Goal: Task Accomplishment & Management: Complete application form

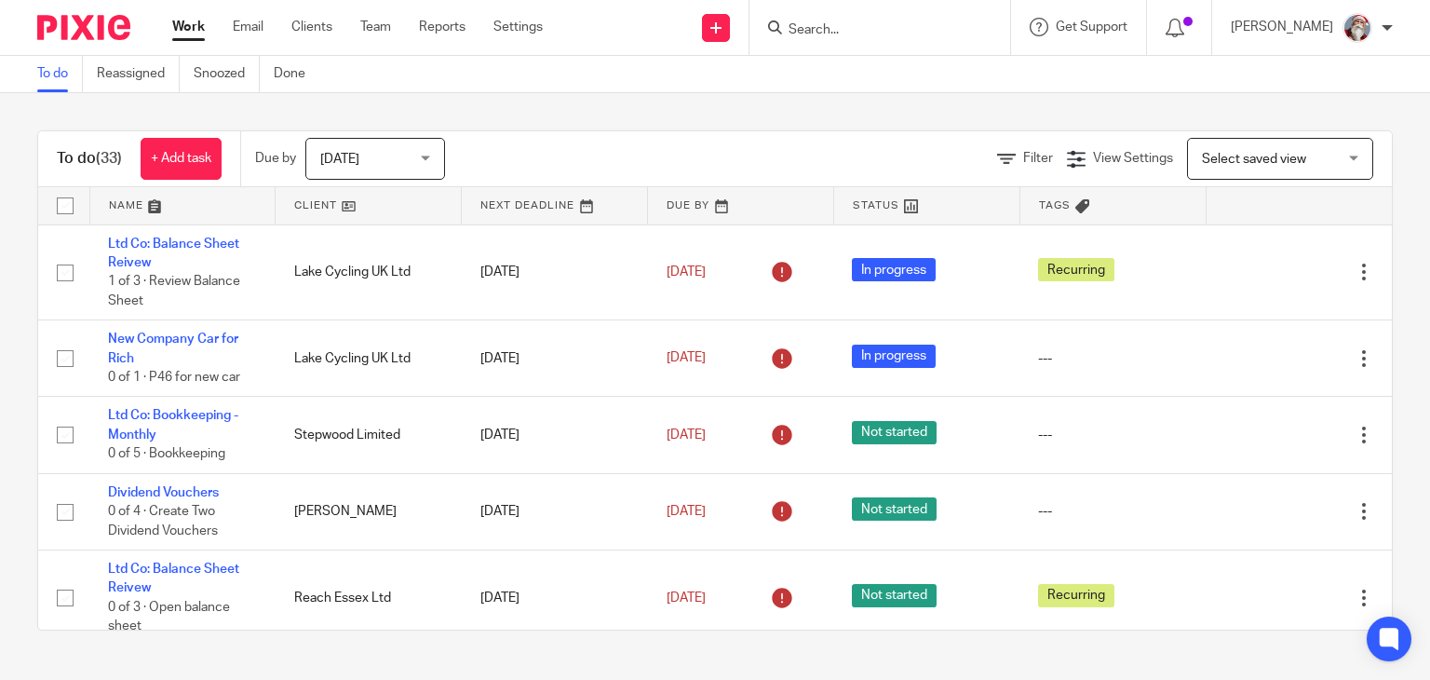
scroll to position [74, 0]
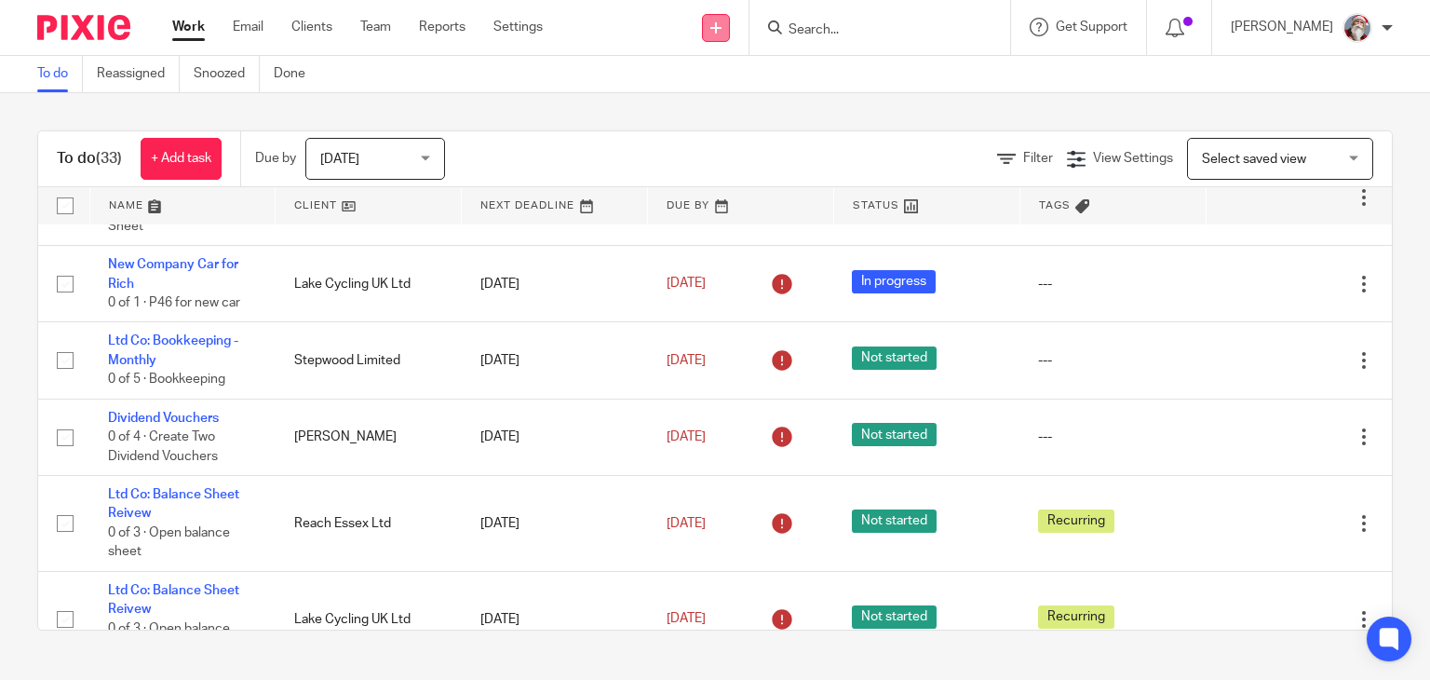
click at [730, 27] on link at bounding box center [716, 28] width 28 height 28
click at [730, 116] on link "Create task" at bounding box center [735, 114] width 115 height 27
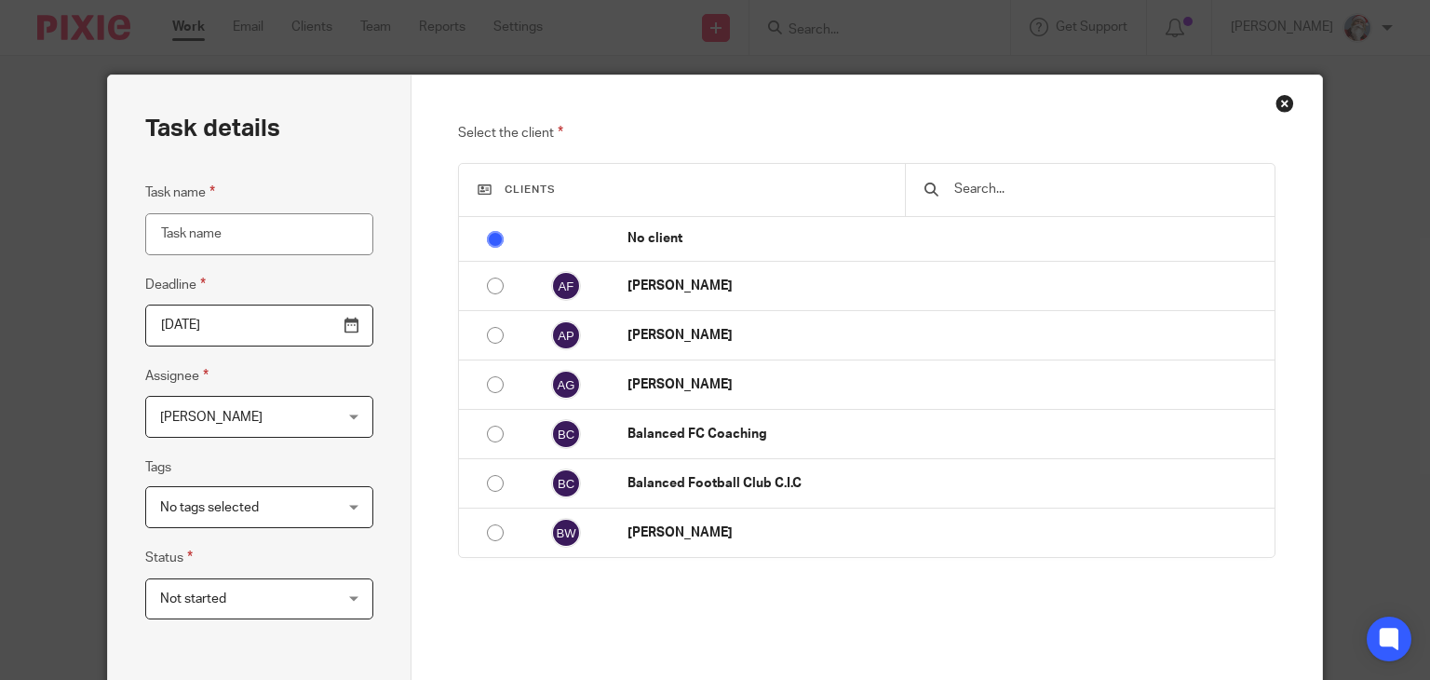
click at [267, 229] on input "Task name" at bounding box center [259, 234] width 228 height 42
type input "C"
type input "Aimee Lyon"
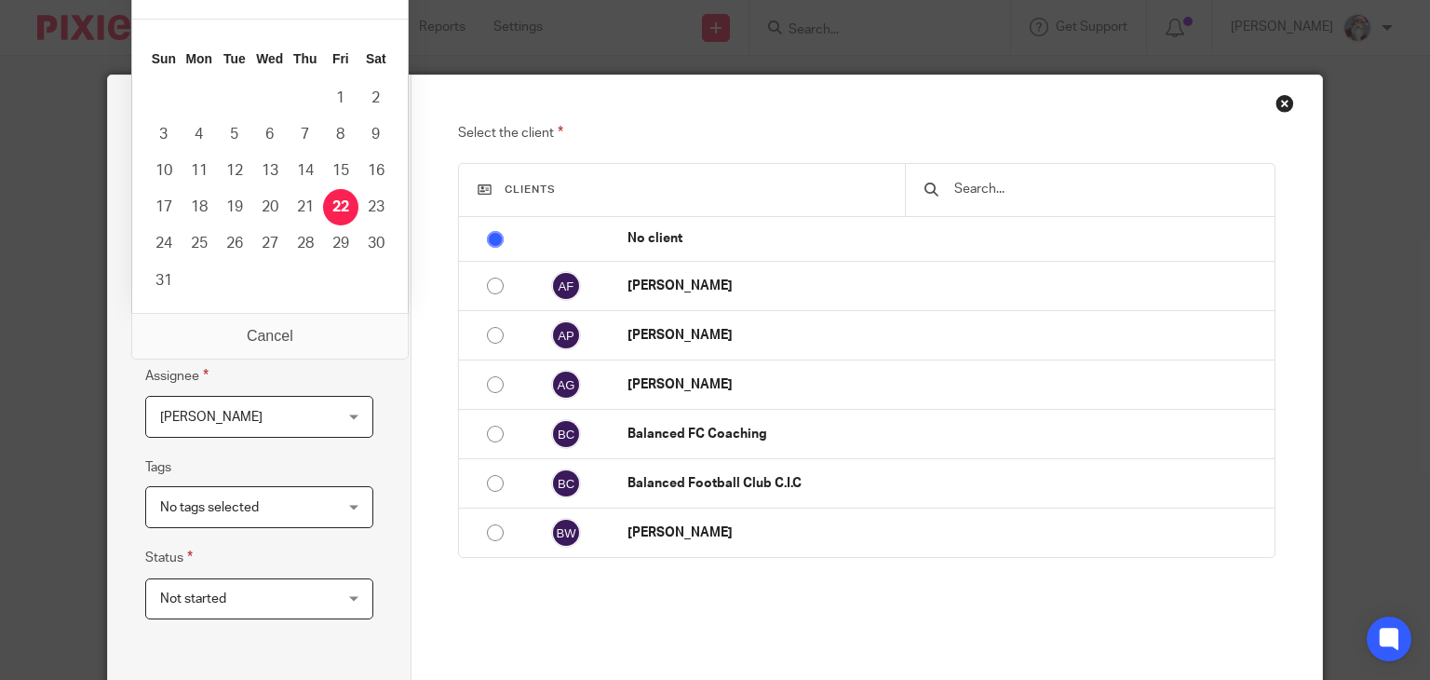
click at [344, 330] on input "[DATE]" at bounding box center [259, 325] width 228 height 42
type input "2025-08-28"
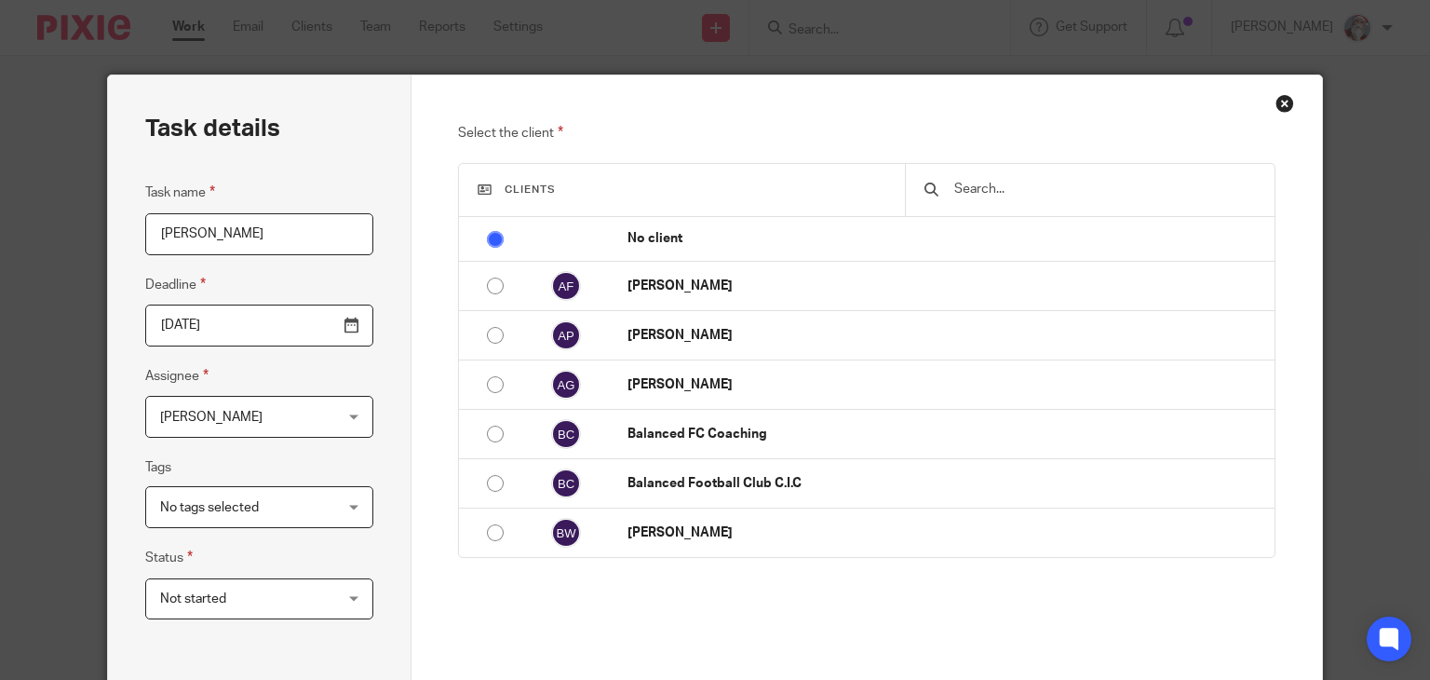
click at [1067, 177] on div at bounding box center [1089, 190] width 369 height 52
click at [959, 195] on input "text" at bounding box center [1103, 189] width 303 height 20
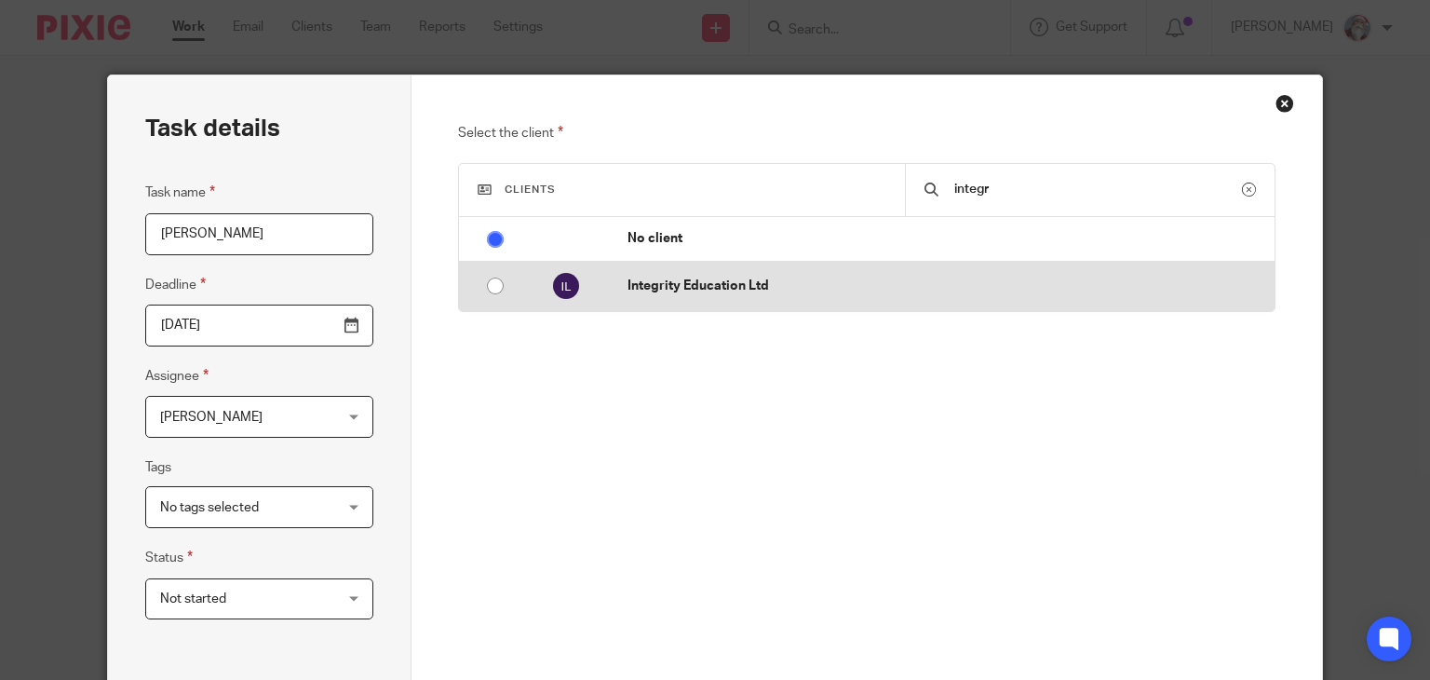
type input "integr"
click at [487, 287] on input "radio" at bounding box center [495, 285] width 35 height 35
radio input "false"
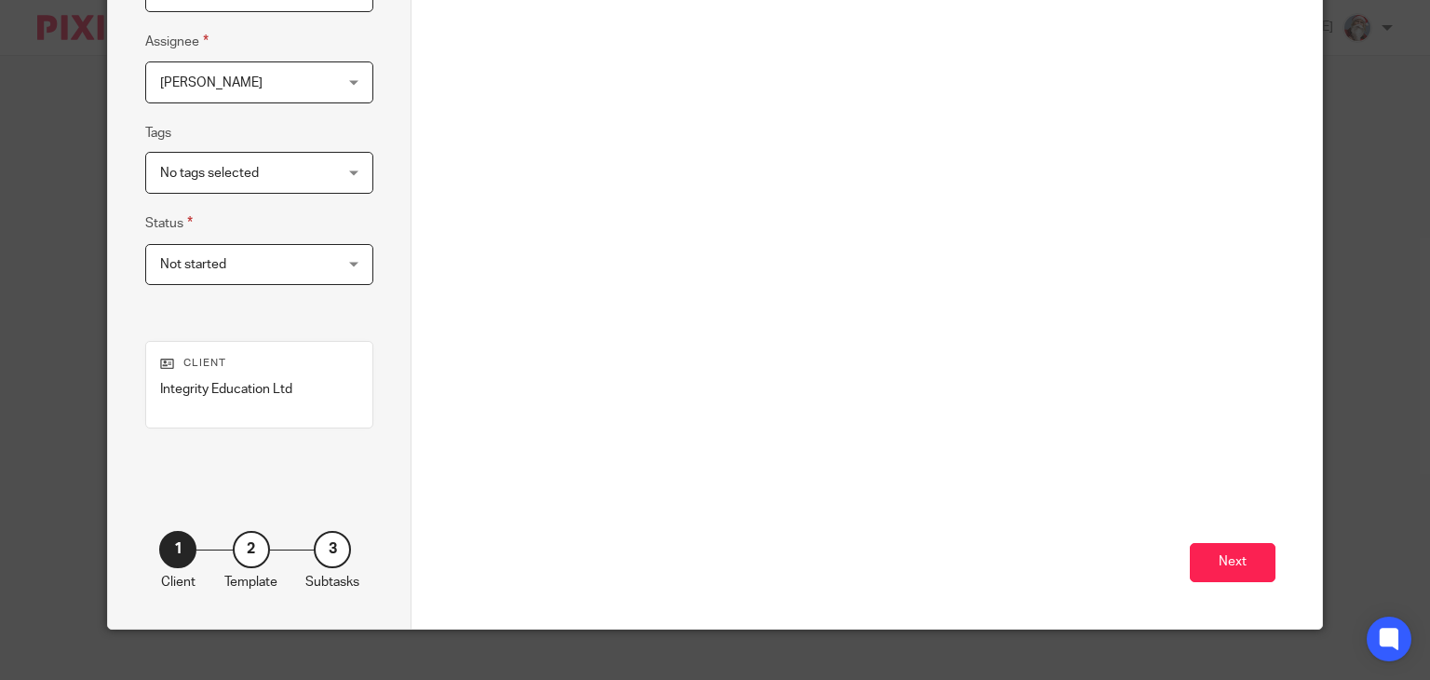
scroll to position [335, 0]
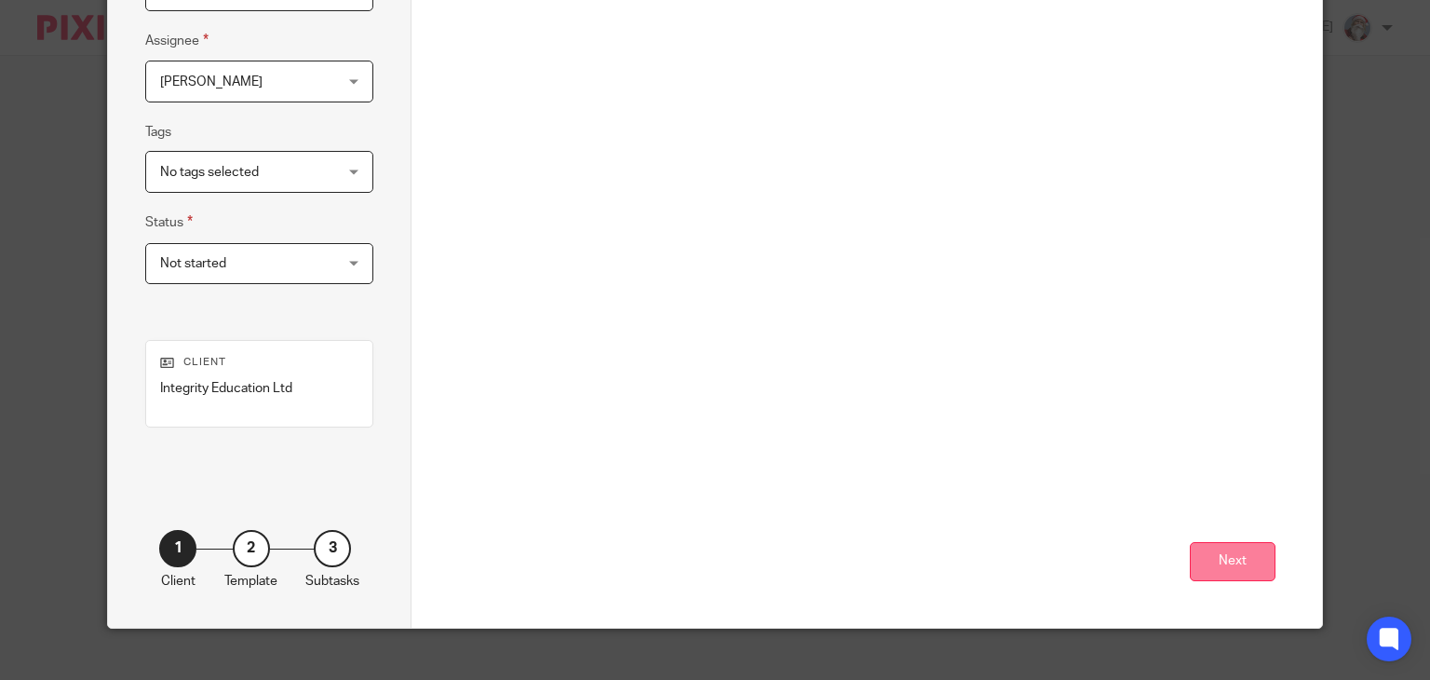
click at [1243, 553] on button "Next" at bounding box center [1233, 562] width 86 height 40
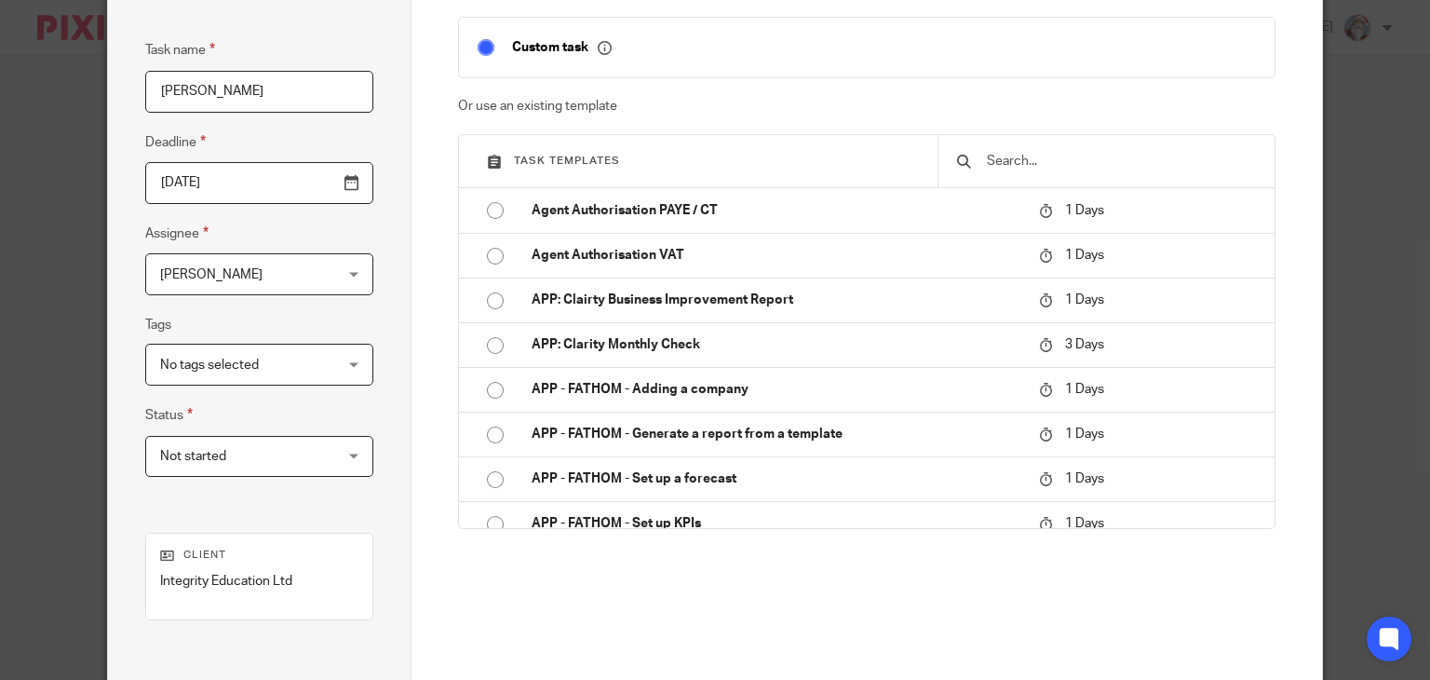
scroll to position [139, 0]
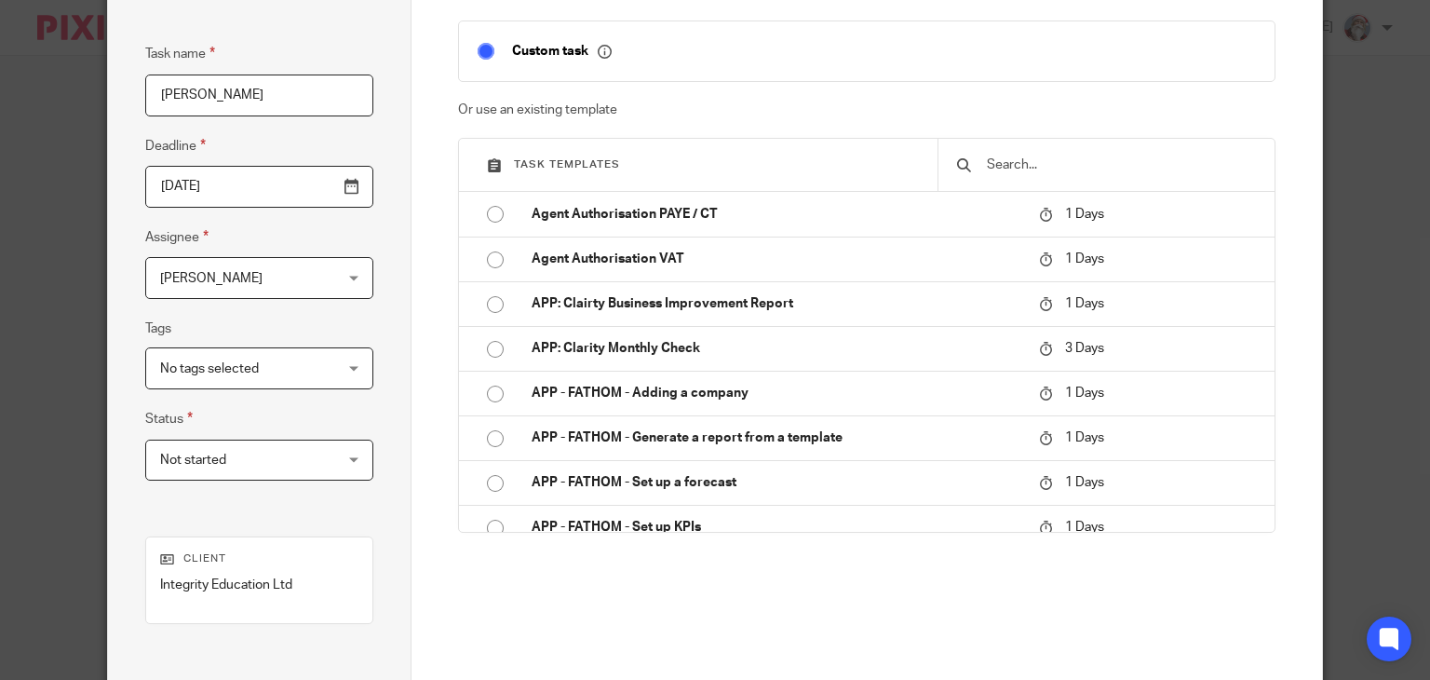
click at [1065, 166] on input "text" at bounding box center [1120, 165] width 271 height 20
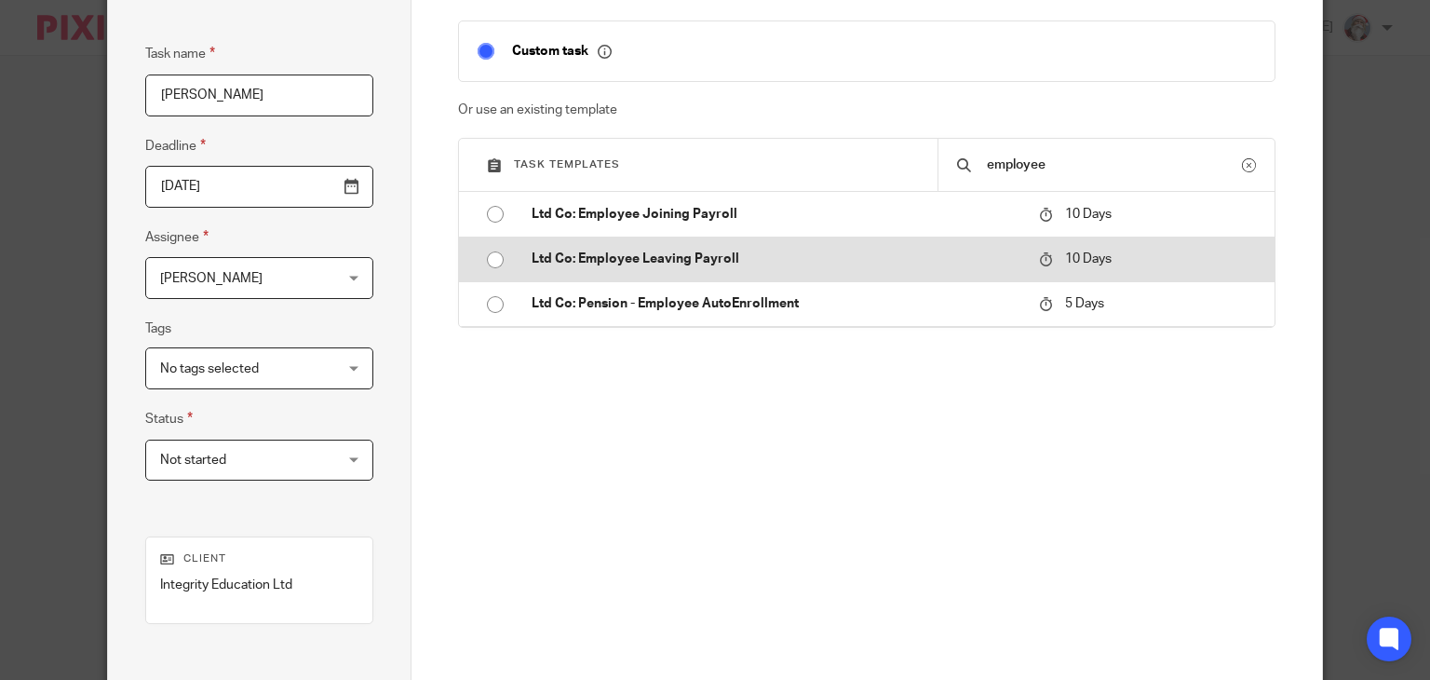
type input "employee"
click at [492, 259] on input "radio" at bounding box center [495, 259] width 35 height 35
type input "2025-09-01"
checkbox input "false"
radio input "false"
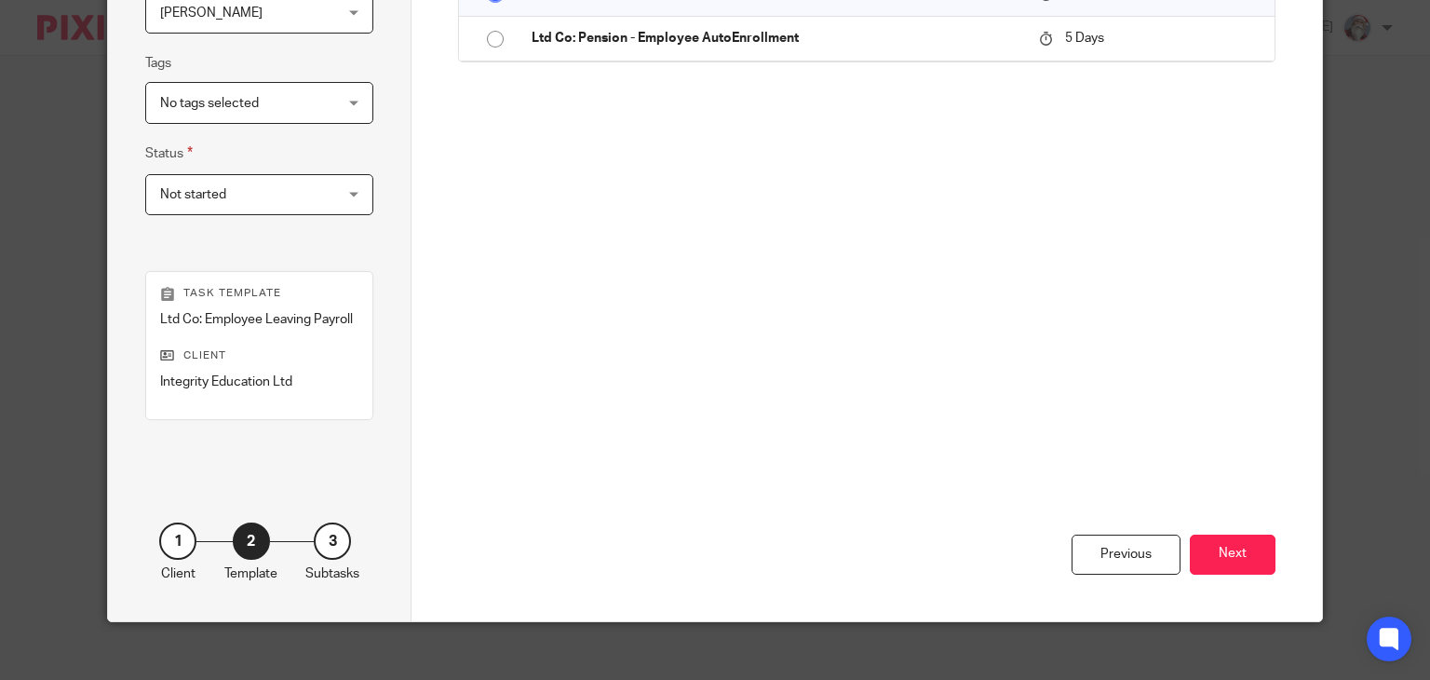
scroll to position [420, 0]
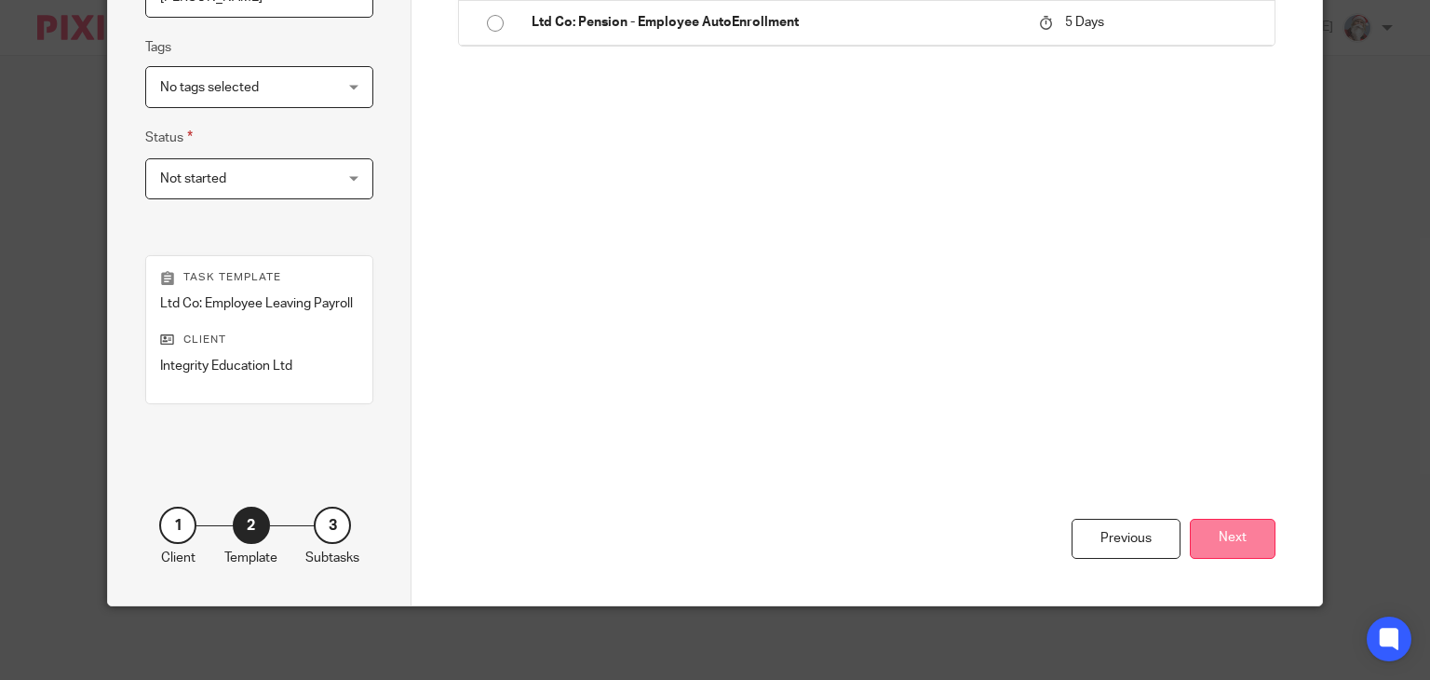
click at [1226, 543] on button "Next" at bounding box center [1233, 539] width 86 height 40
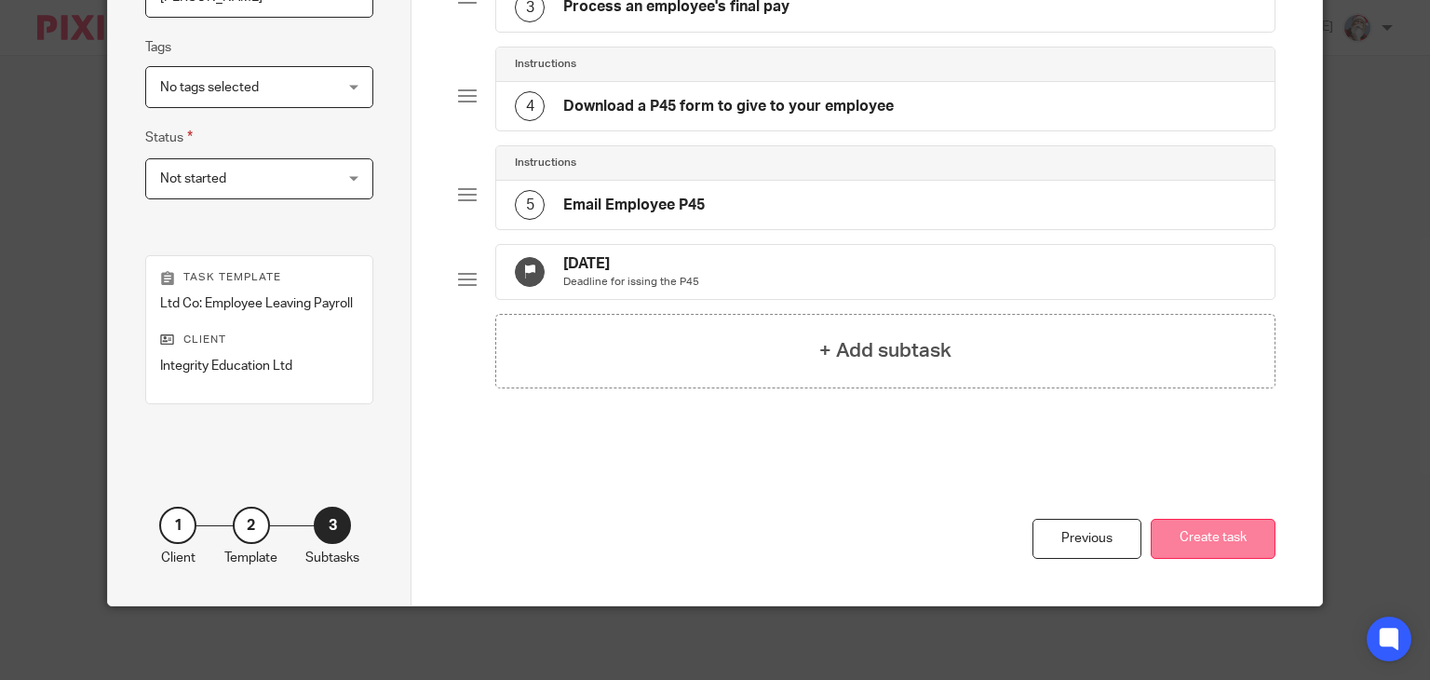
click at [1203, 528] on button "Create task" at bounding box center [1213, 539] width 125 height 40
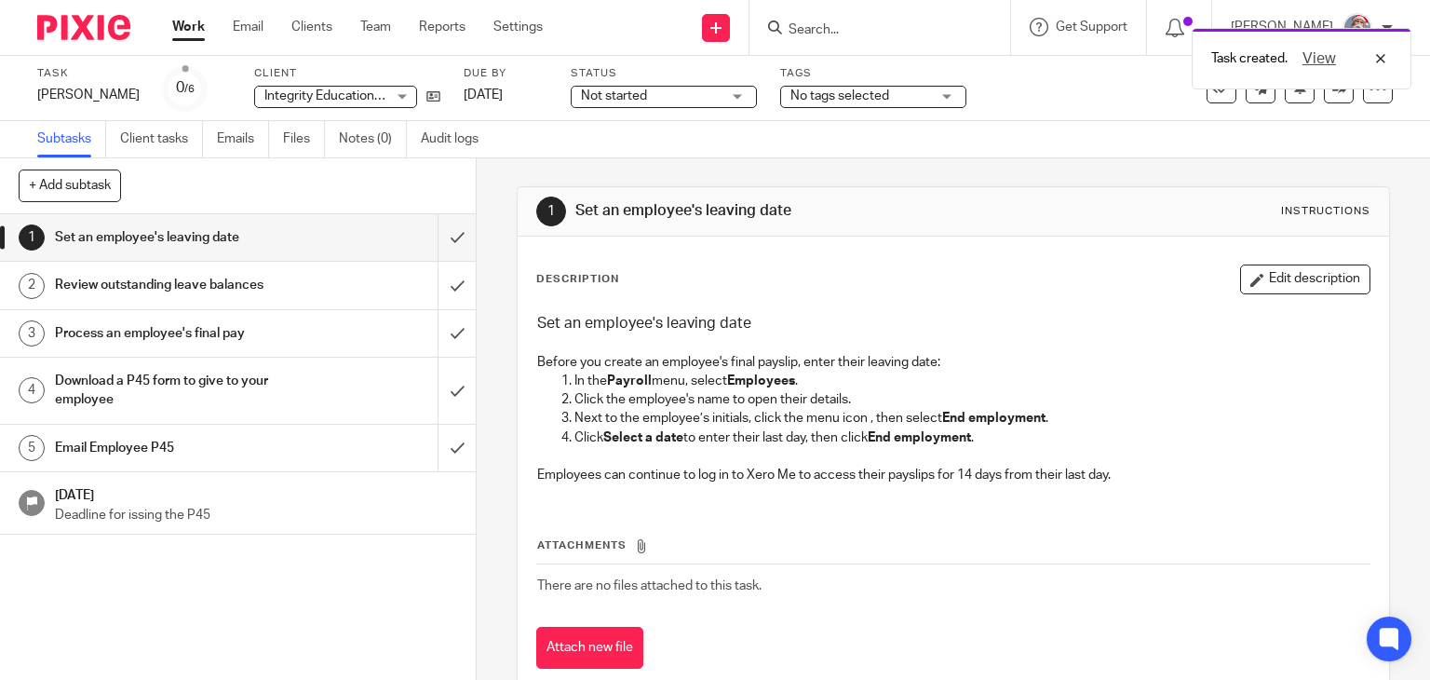
click at [738, 21] on div "Task created. View" at bounding box center [1063, 54] width 696 height 71
click at [734, 30] on div "Task created. View" at bounding box center [1063, 54] width 696 height 71
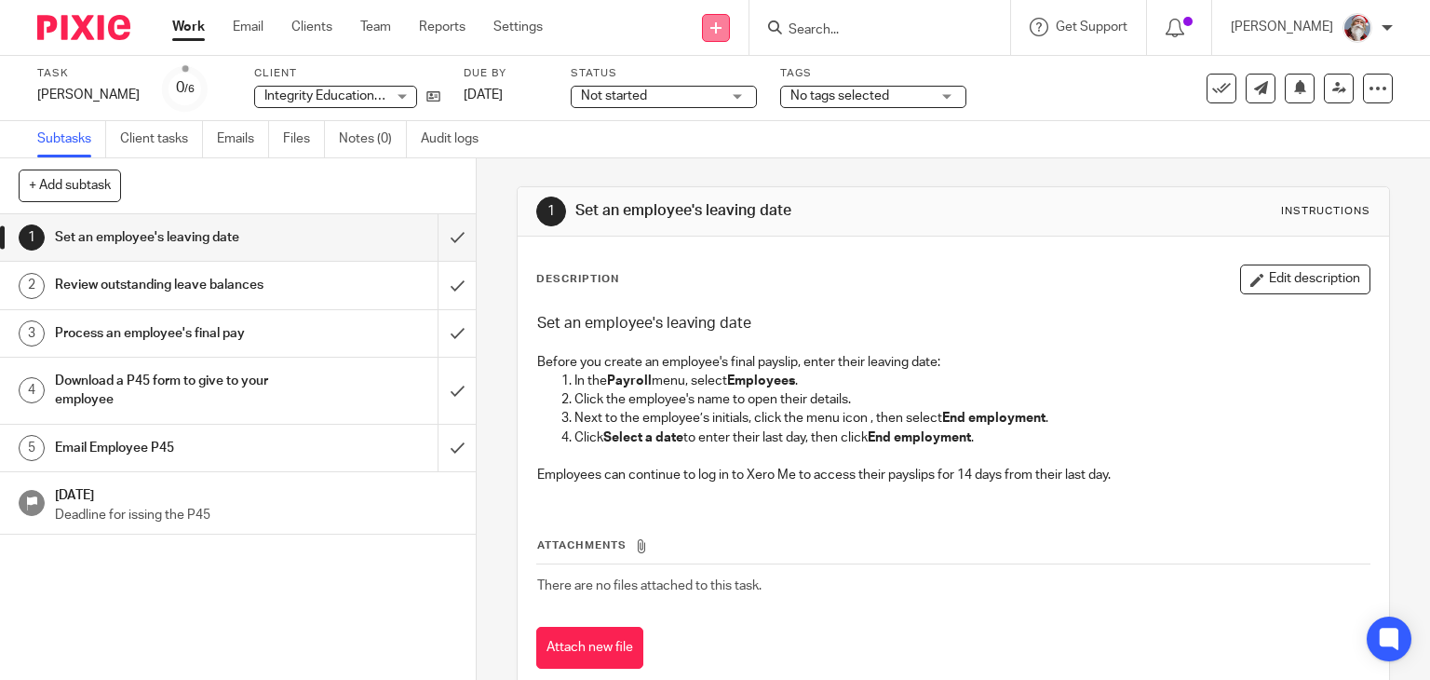
click at [729, 28] on link at bounding box center [716, 28] width 28 height 28
click at [729, 115] on link "Create task" at bounding box center [735, 114] width 115 height 27
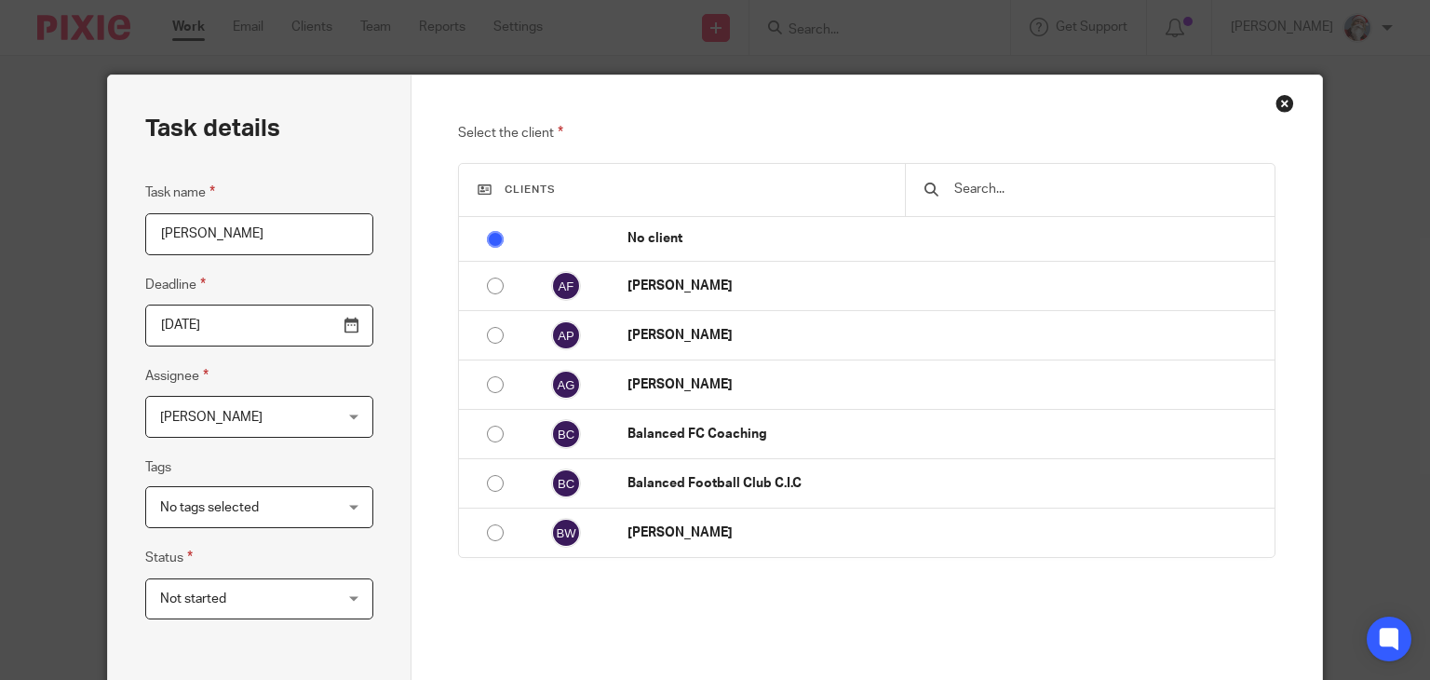
type input "Olufemi"
click at [1003, 189] on input "text" at bounding box center [1103, 189] width 303 height 20
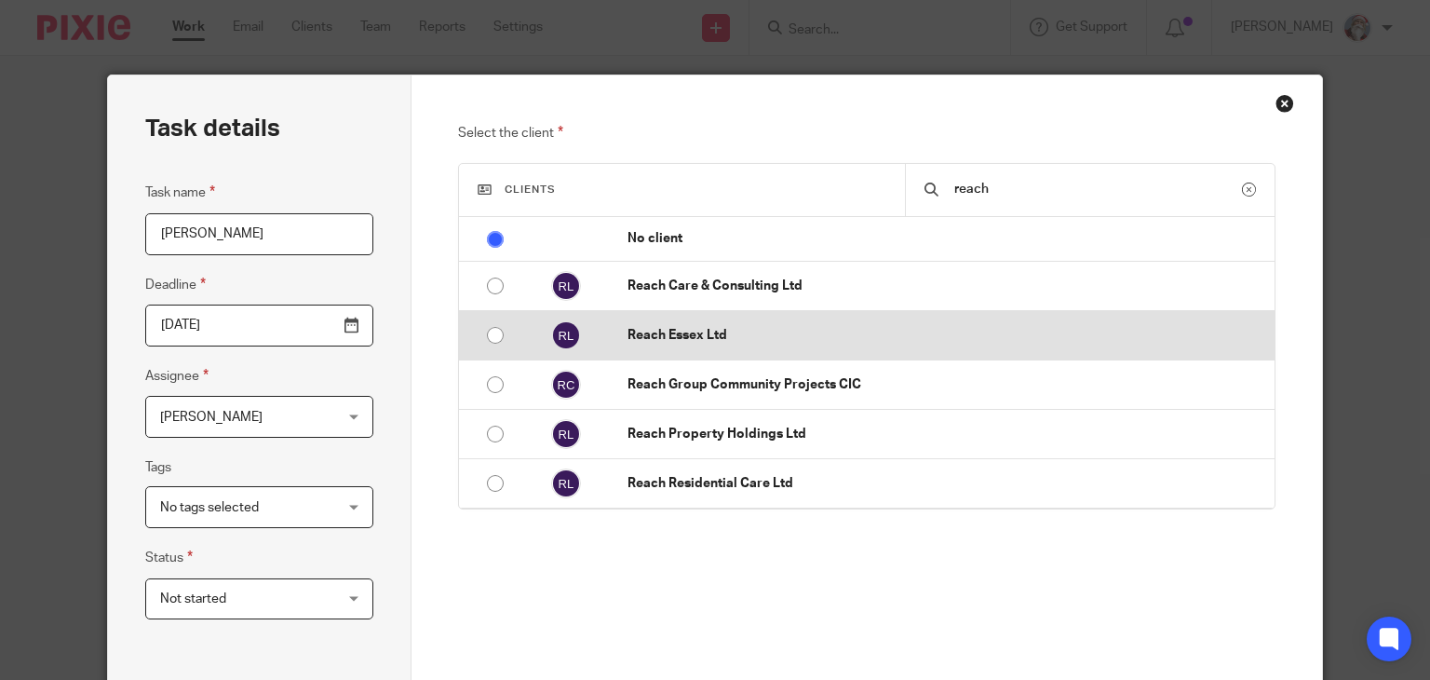
type input "reach"
click at [487, 333] on input "radio" at bounding box center [495, 334] width 35 height 35
radio input "false"
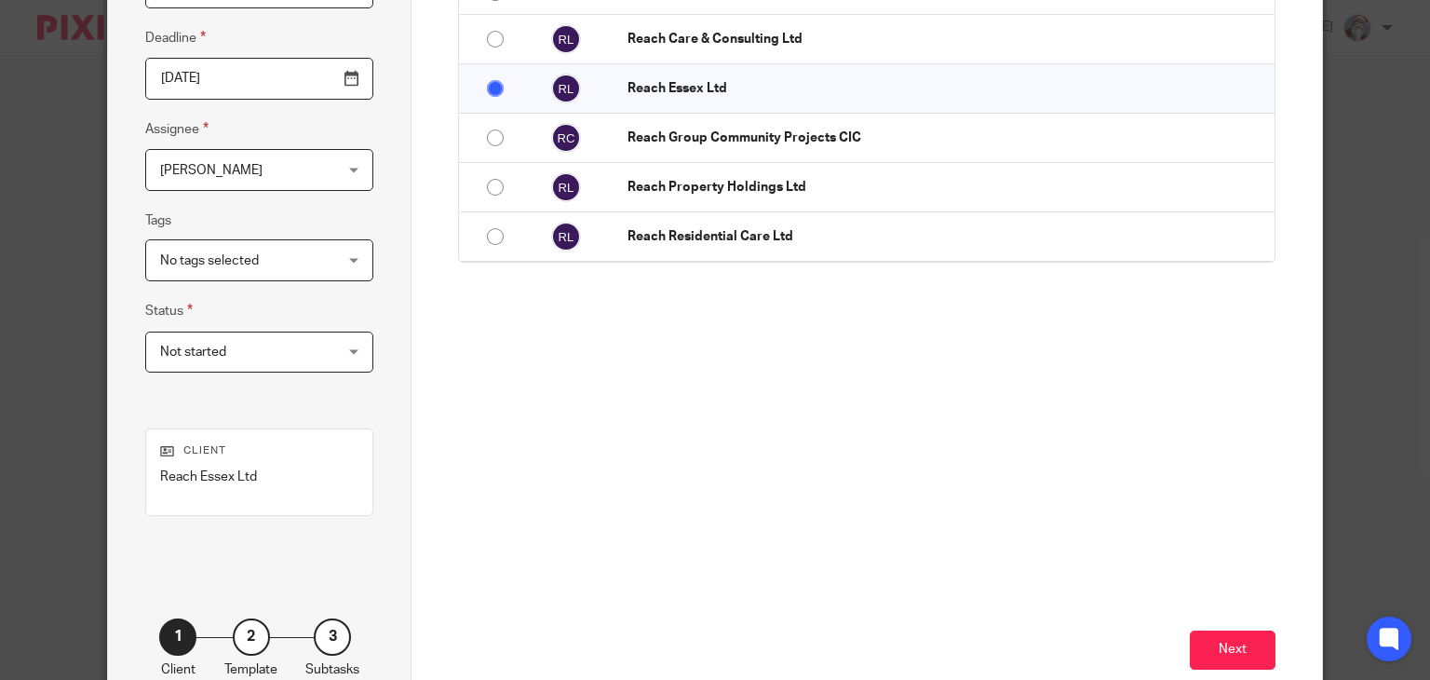
scroll to position [261, 0]
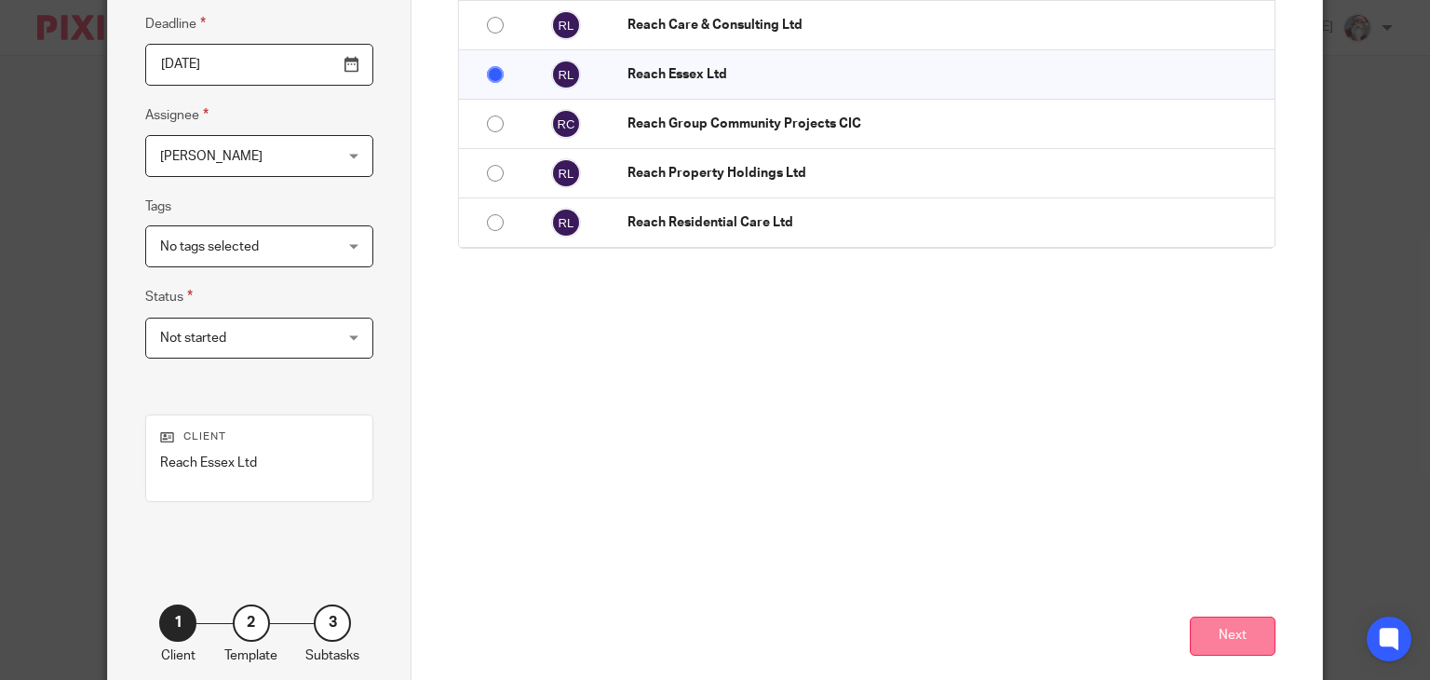
click at [1217, 632] on button "Next" at bounding box center [1233, 636] width 86 height 40
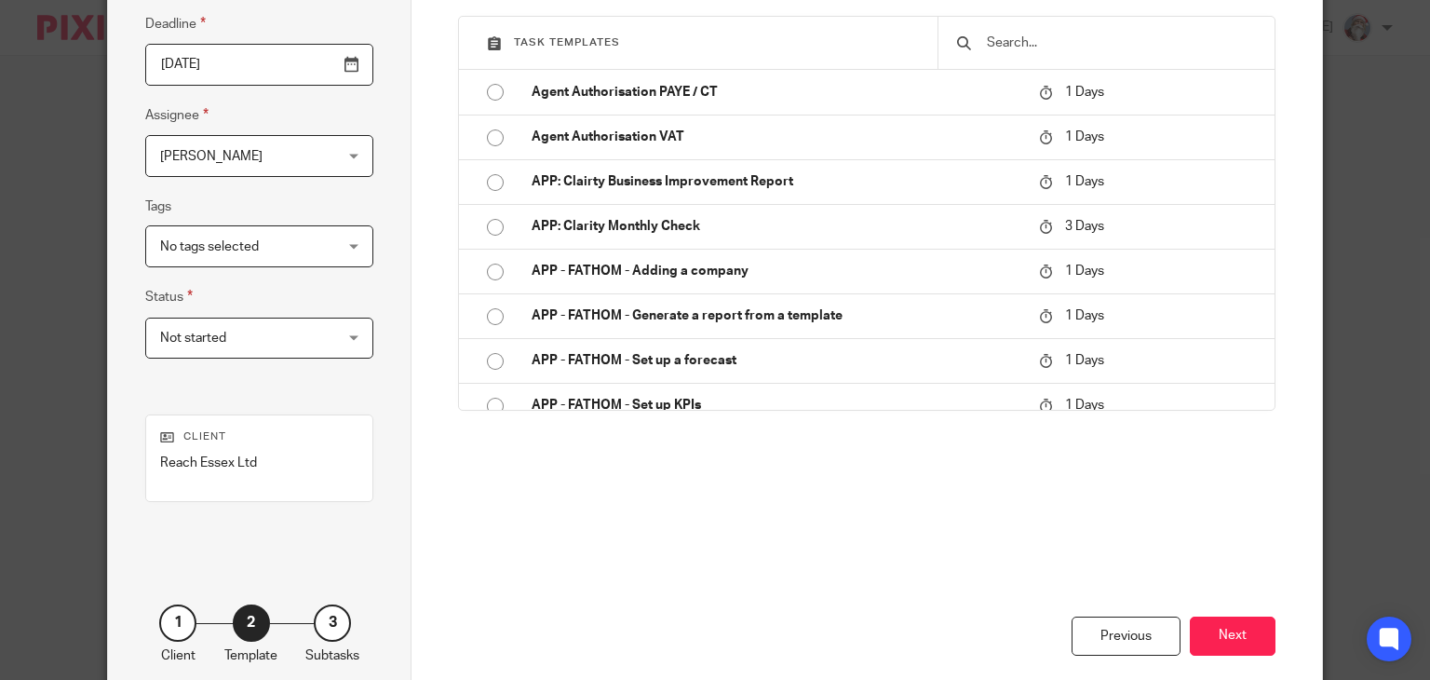
scroll to position [0, 0]
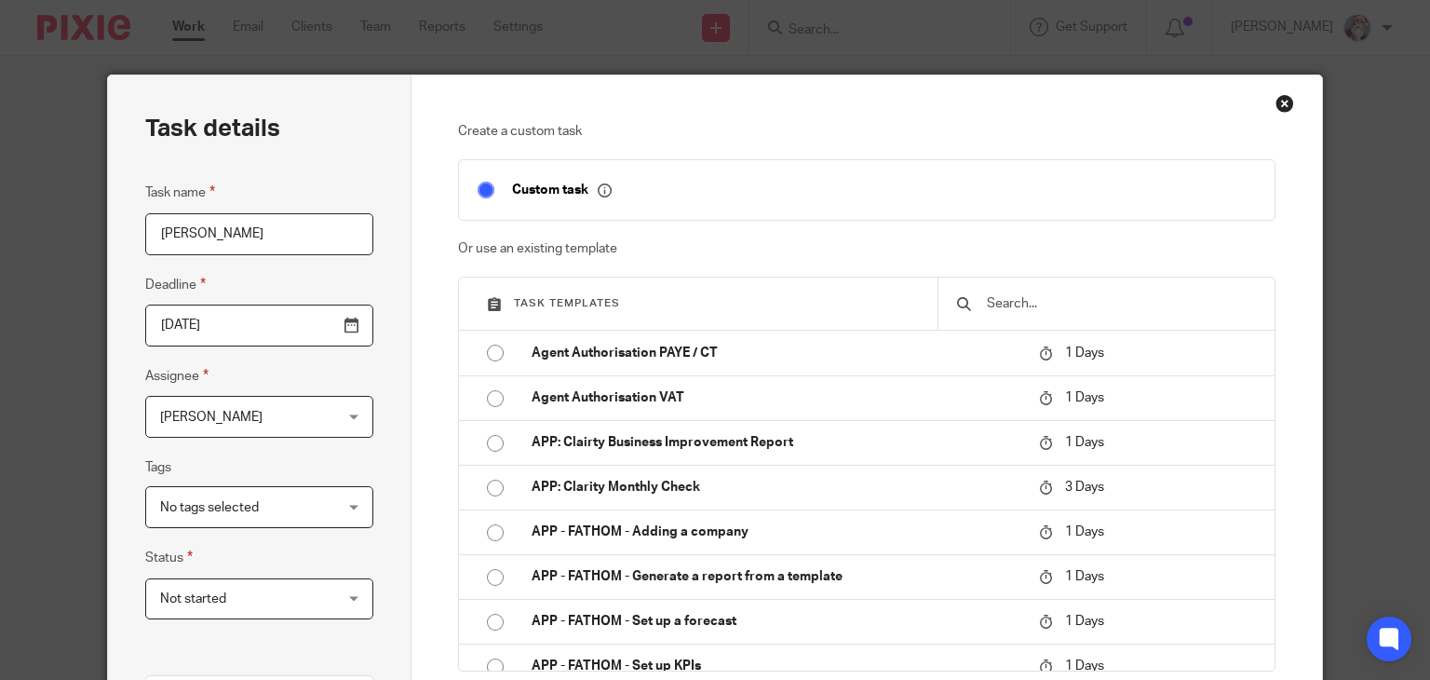
click at [1048, 309] on input "text" at bounding box center [1120, 303] width 271 height 20
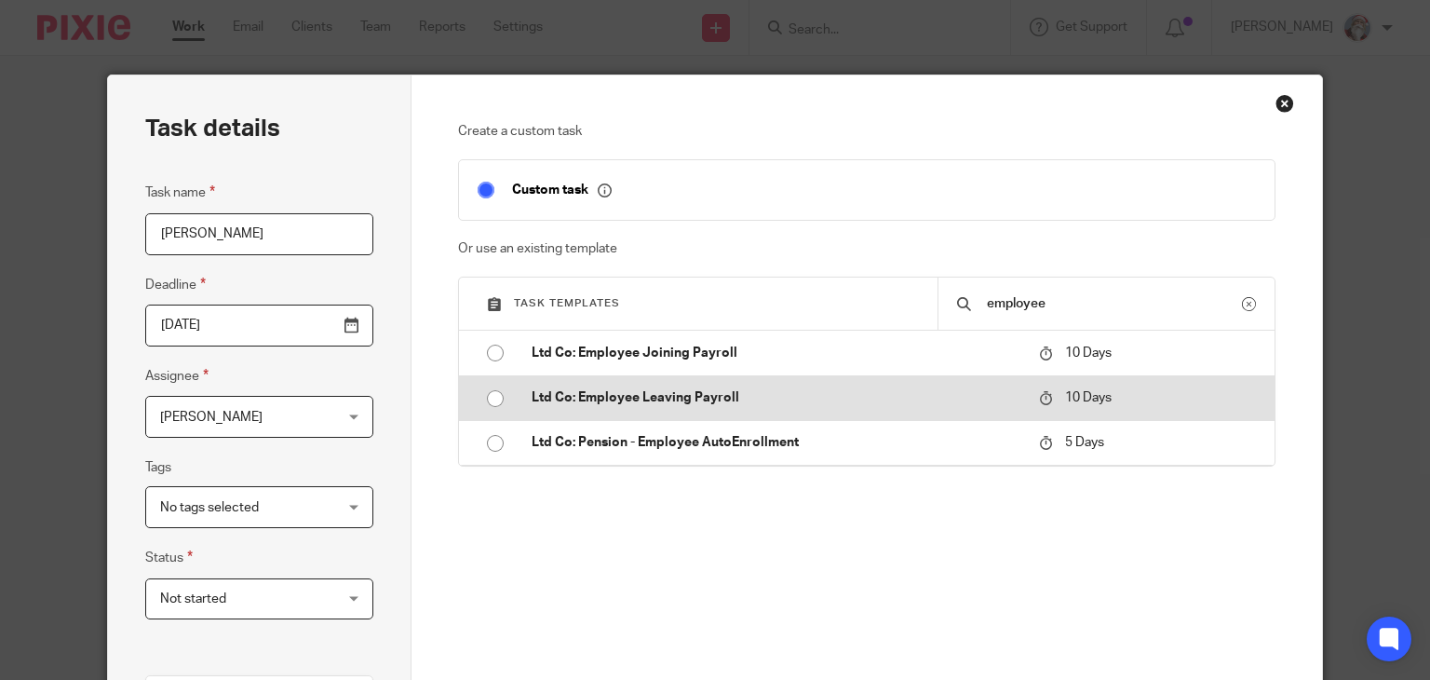
type input "employee"
click at [488, 398] on input "radio" at bounding box center [495, 398] width 35 height 35
type input "2025-09-01"
checkbox input "false"
radio input "false"
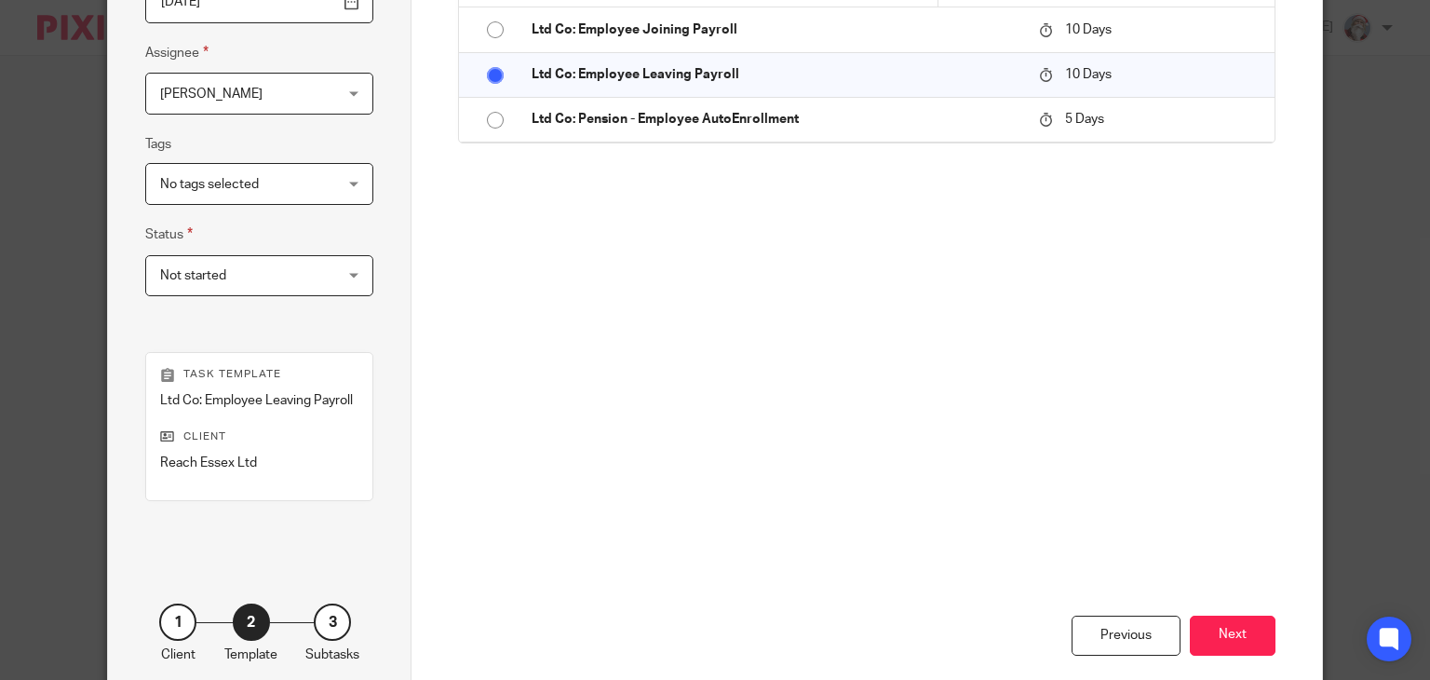
scroll to position [335, 0]
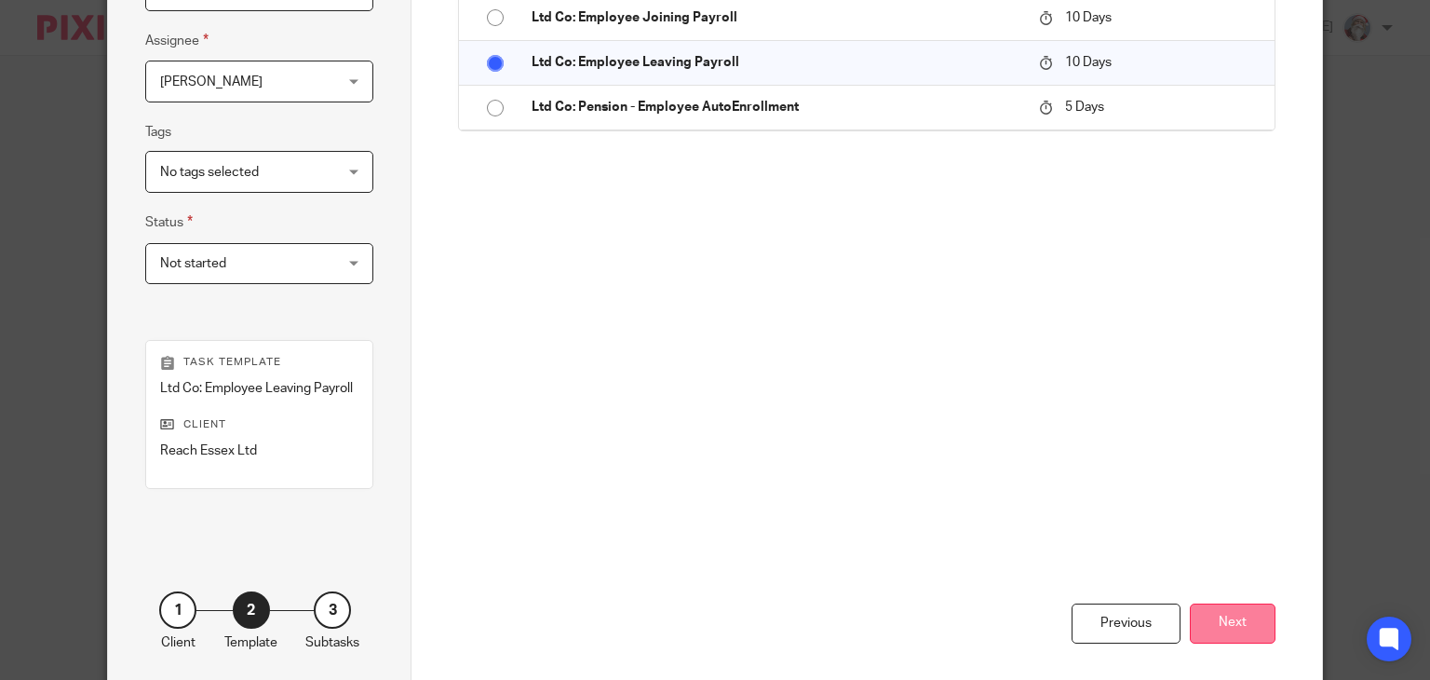
click at [1214, 634] on button "Next" at bounding box center [1233, 623] width 86 height 40
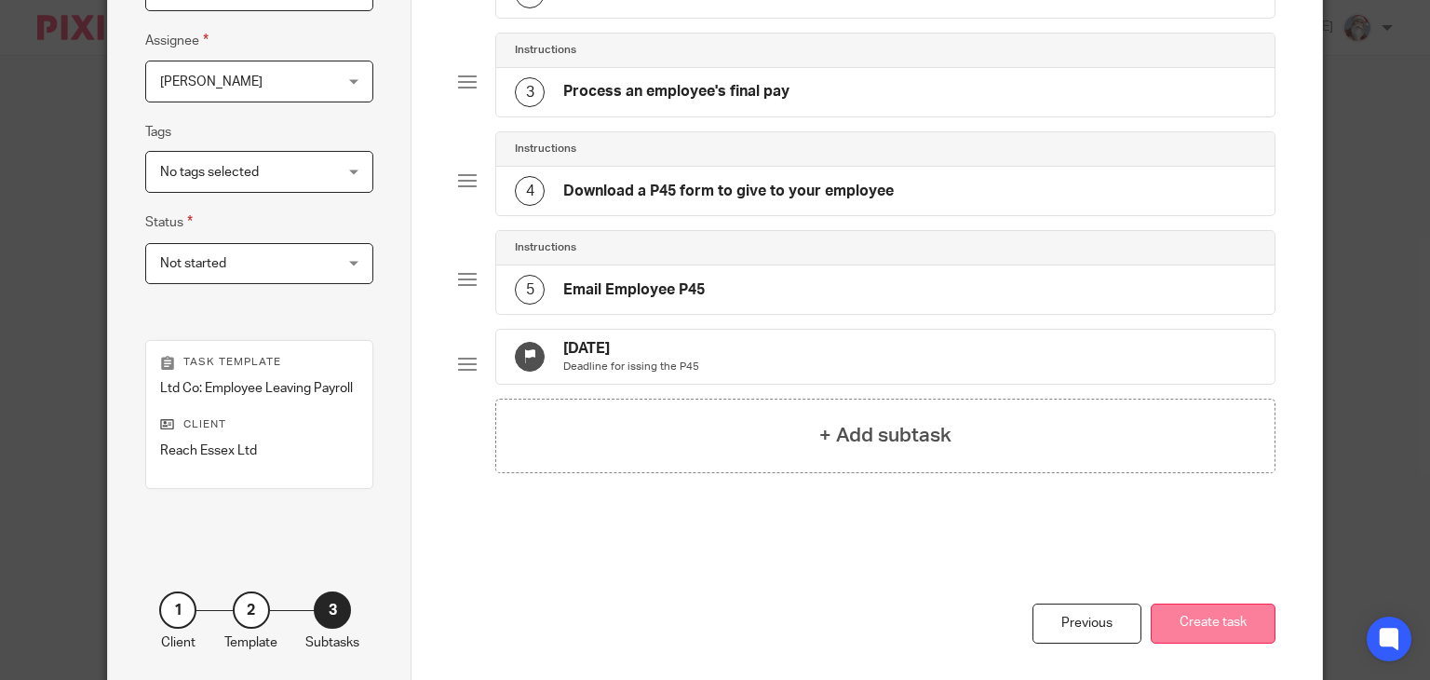
click at [1185, 623] on button "Create task" at bounding box center [1213, 623] width 125 height 40
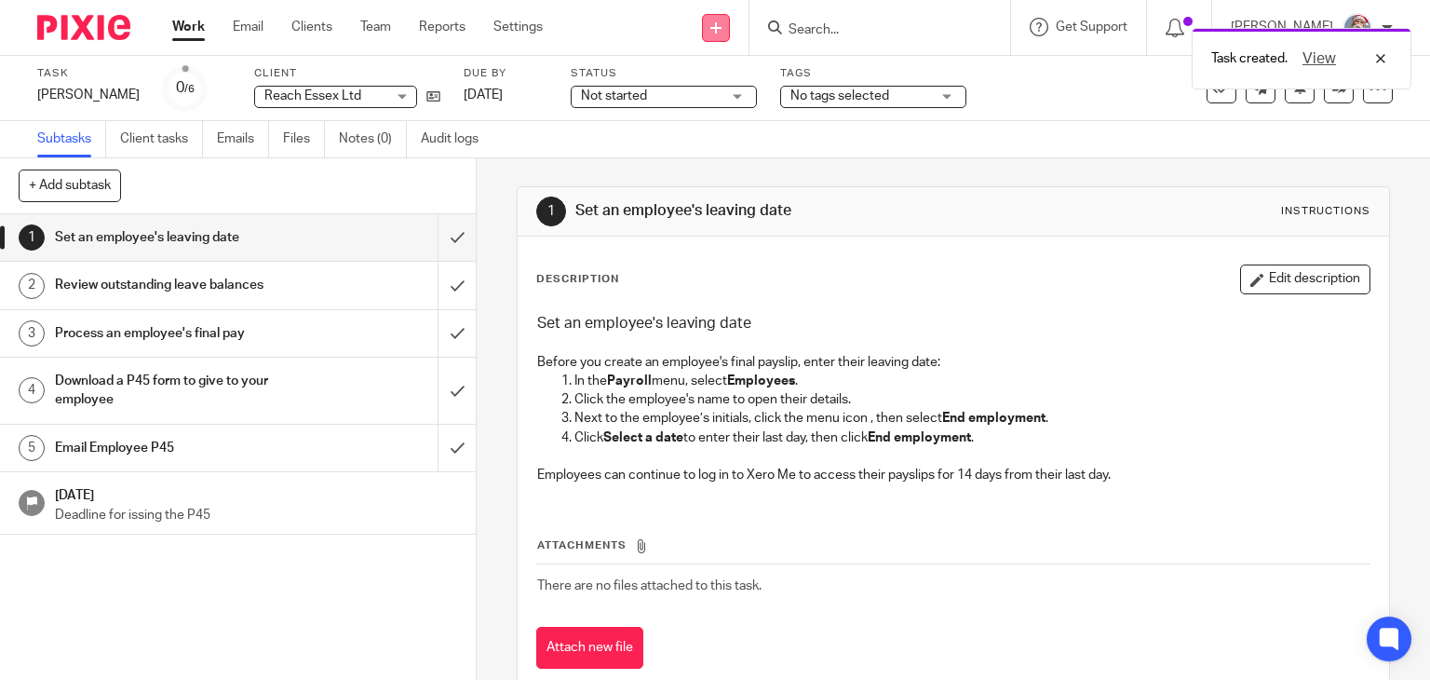
click at [730, 17] on link at bounding box center [716, 28] width 28 height 28
click at [707, 109] on link "Create task" at bounding box center [735, 114] width 115 height 27
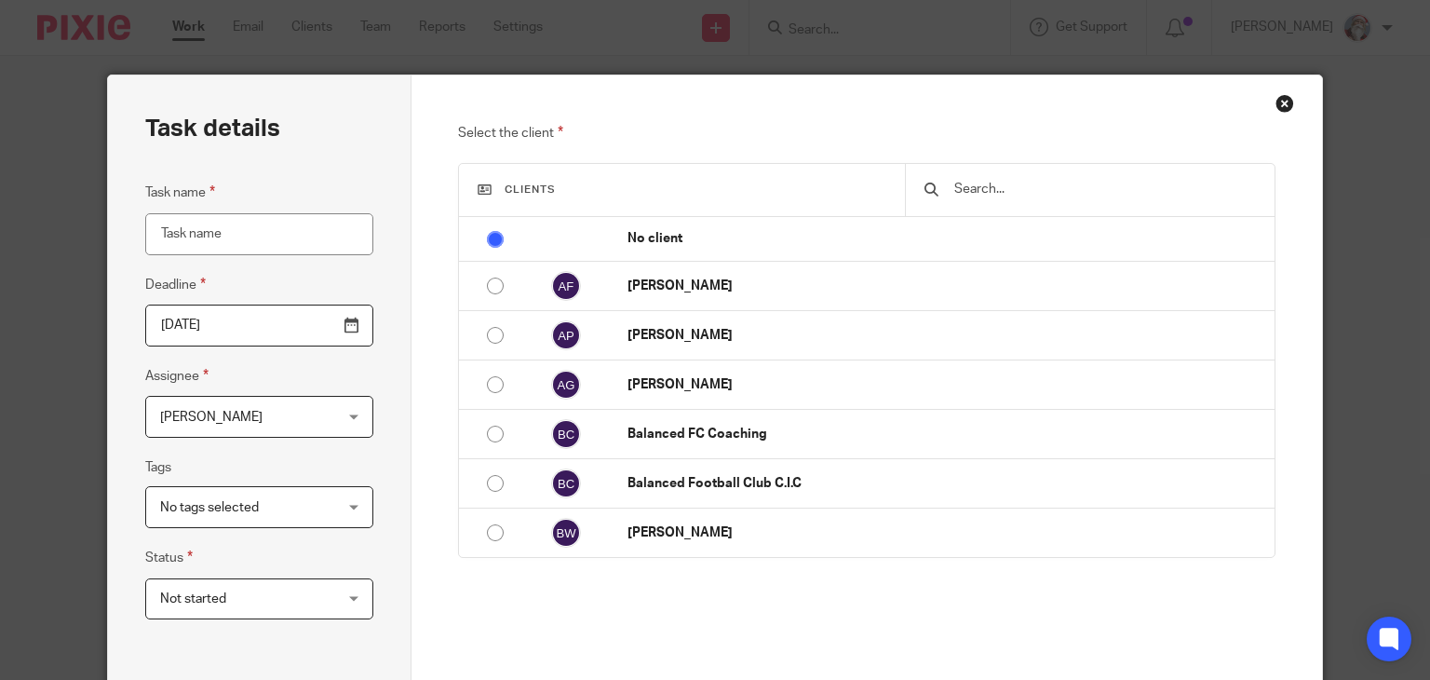
click at [298, 224] on input "Task name" at bounding box center [259, 234] width 228 height 42
type input "[PERSON_NAME]"
click at [351, 325] on input "[DATE]" at bounding box center [259, 325] width 228 height 42
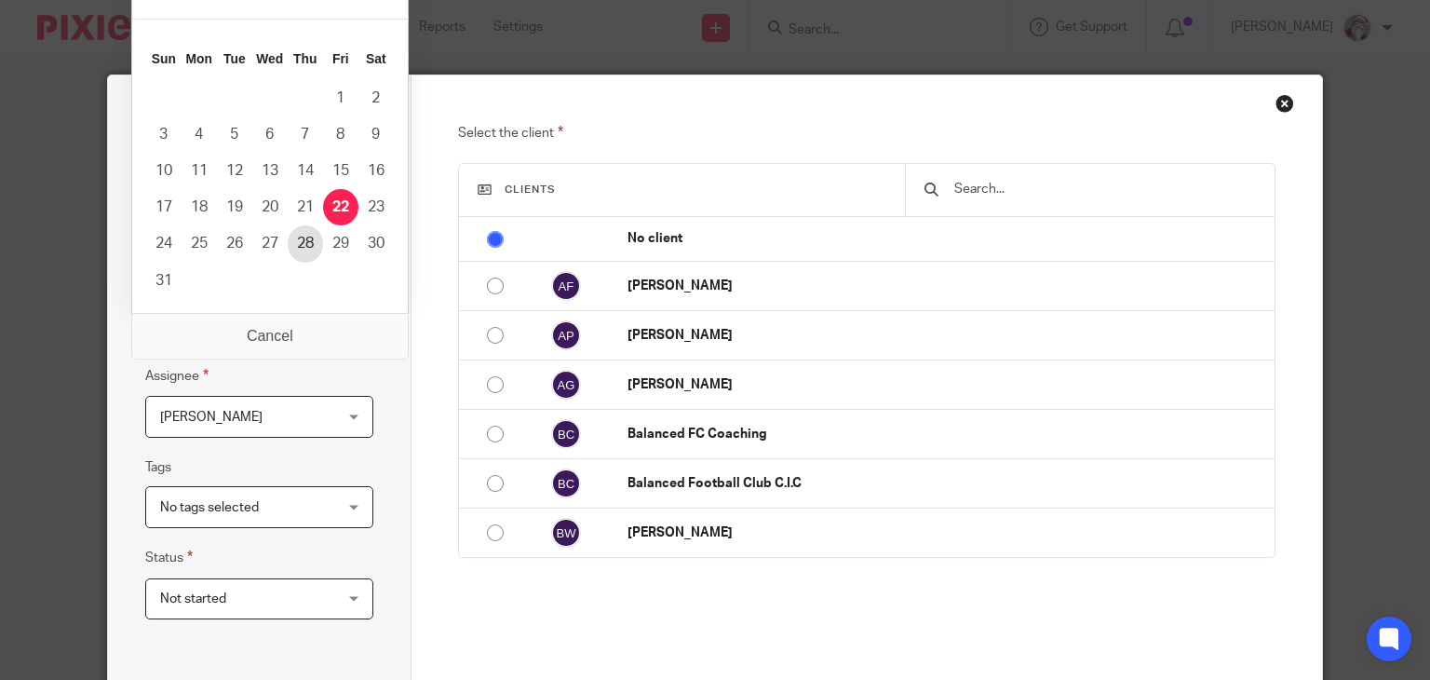
type input "2025-08-28"
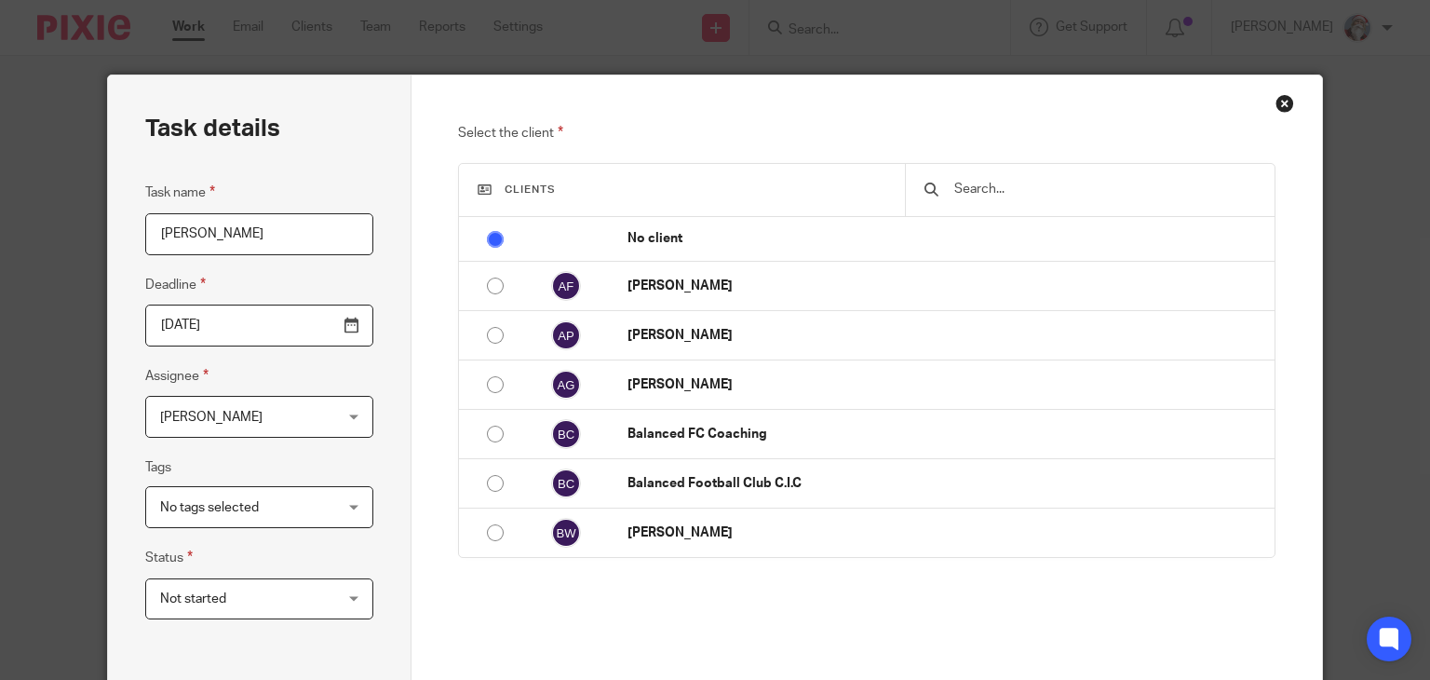
click at [1023, 183] on input "text" at bounding box center [1103, 189] width 303 height 20
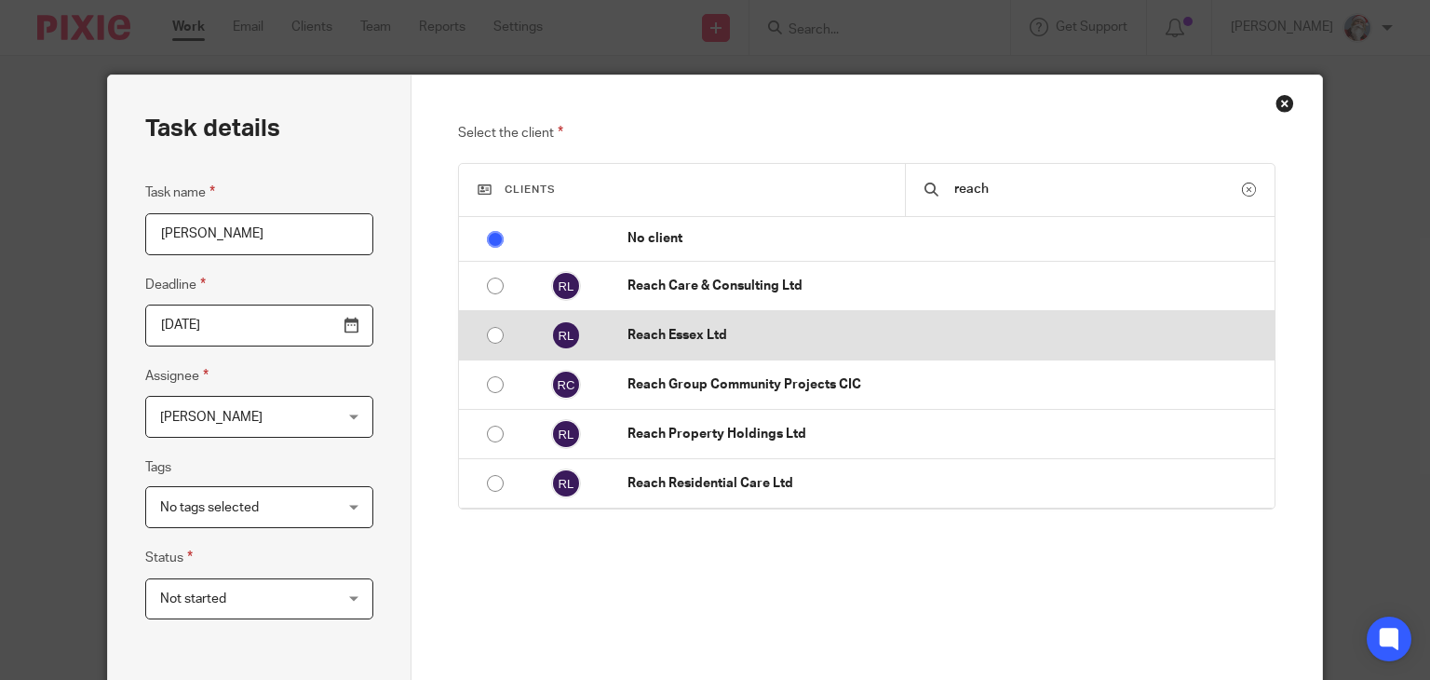
type input "reach"
click at [489, 331] on input "radio" at bounding box center [495, 334] width 35 height 35
radio input "false"
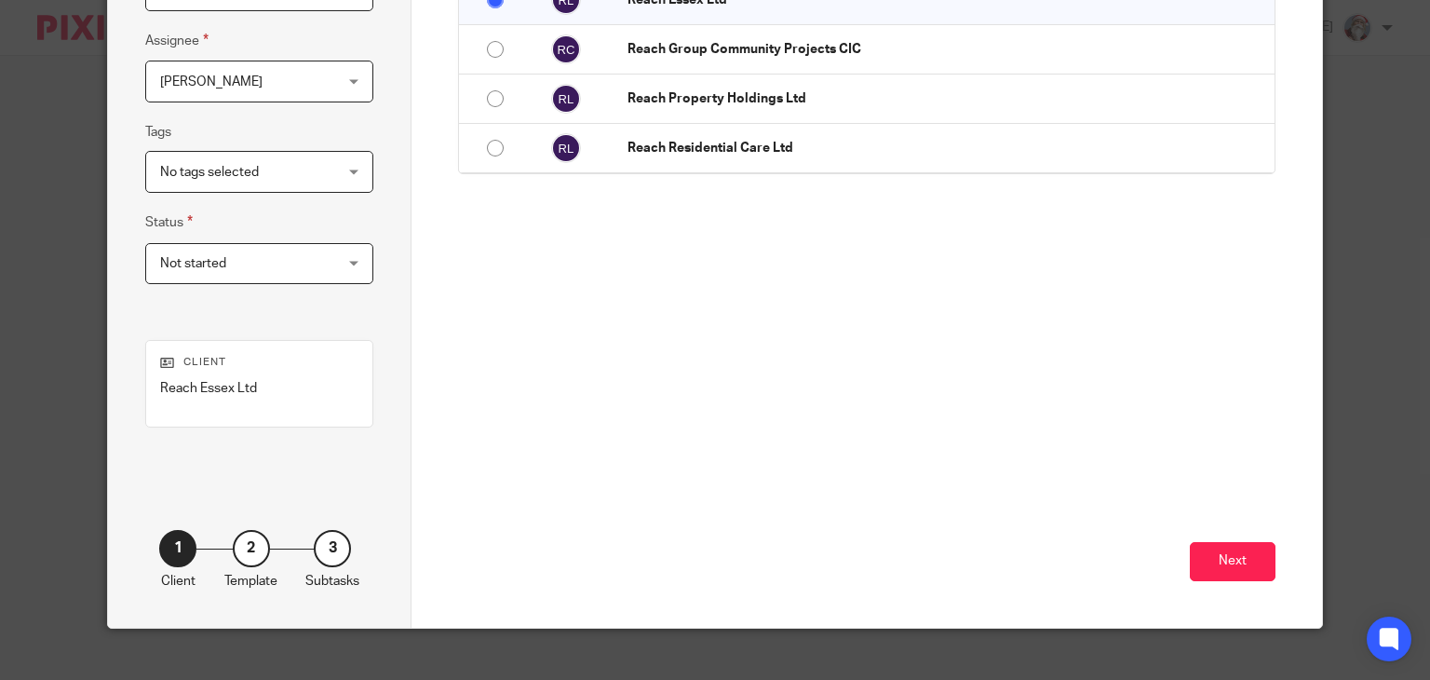
scroll to position [358, 0]
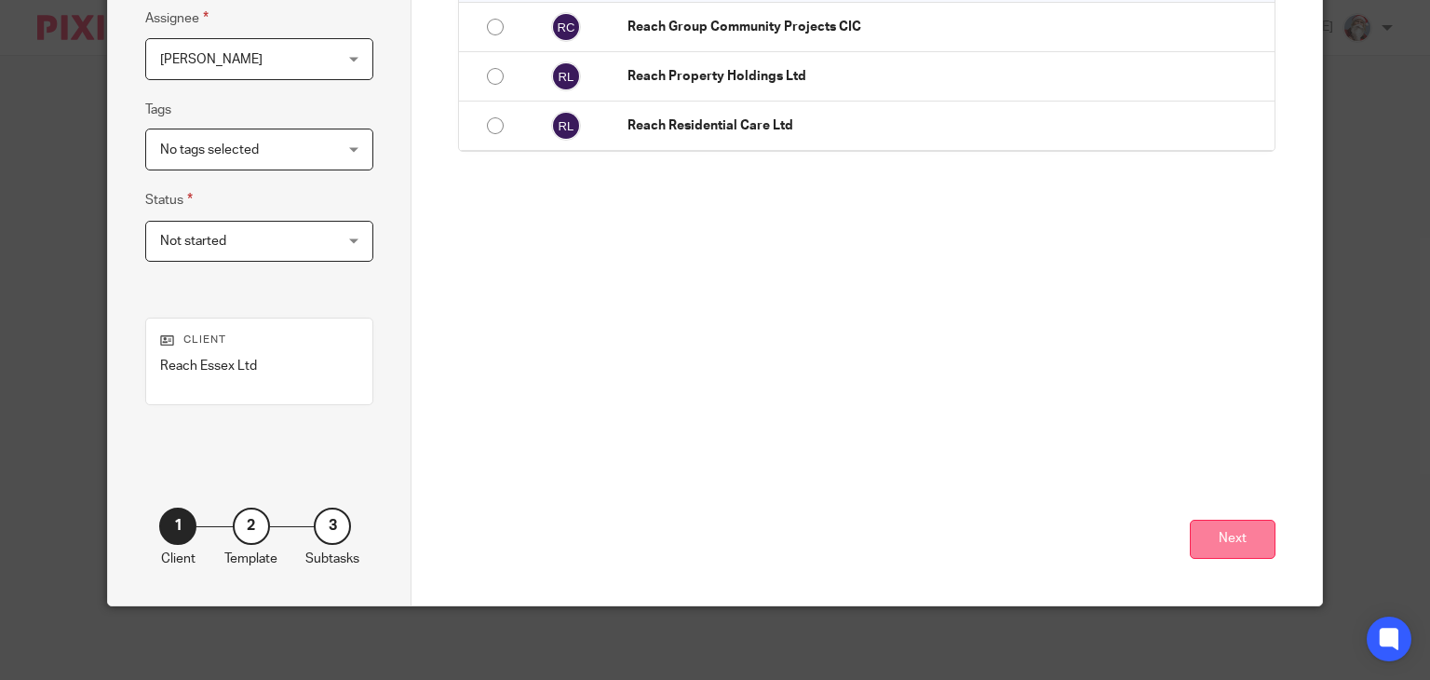
click at [1232, 536] on button "Next" at bounding box center [1233, 539] width 86 height 40
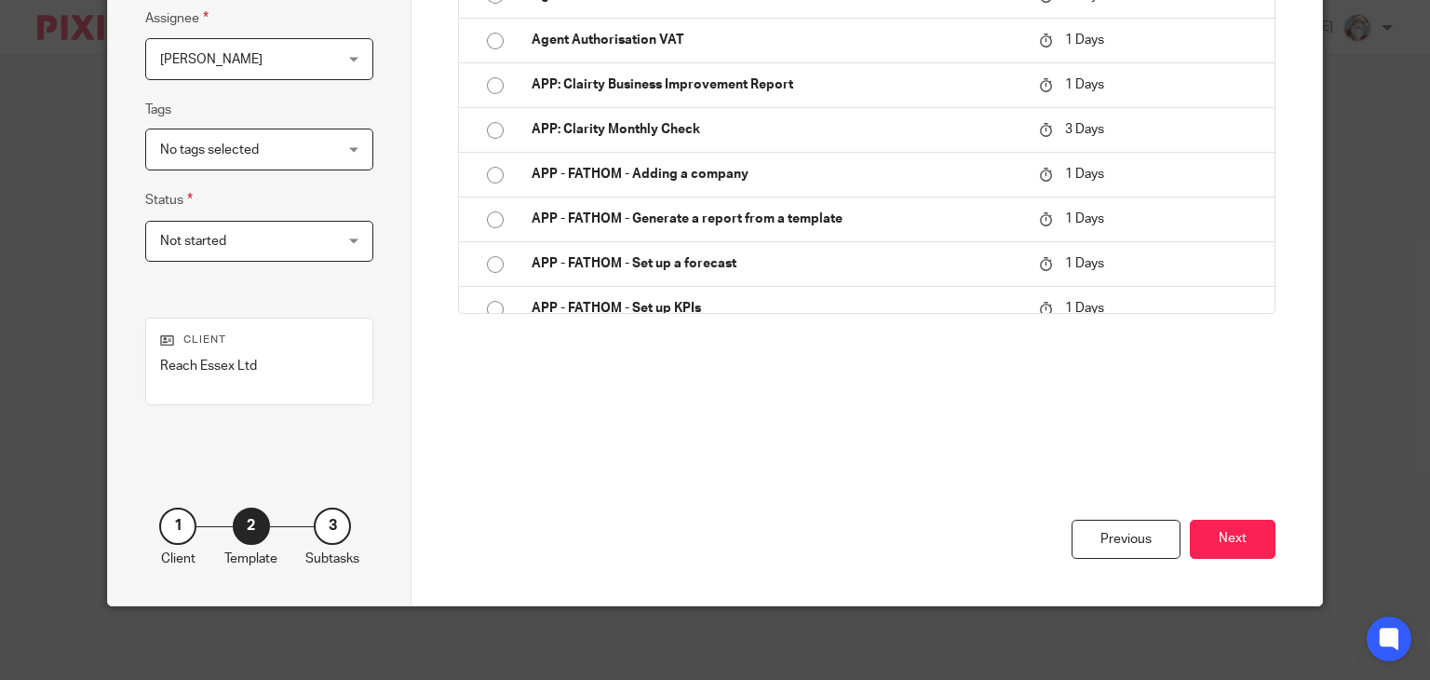
scroll to position [0, 0]
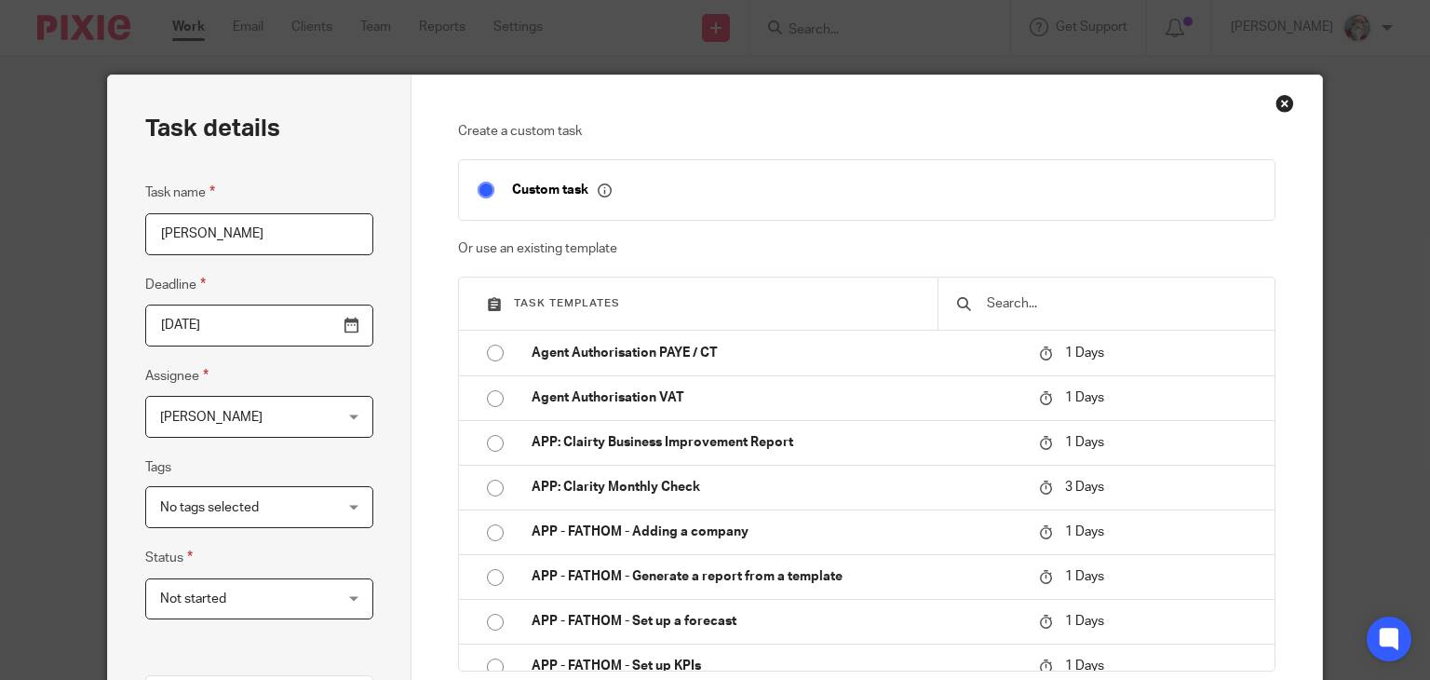
click at [1112, 305] on input "text" at bounding box center [1120, 303] width 271 height 20
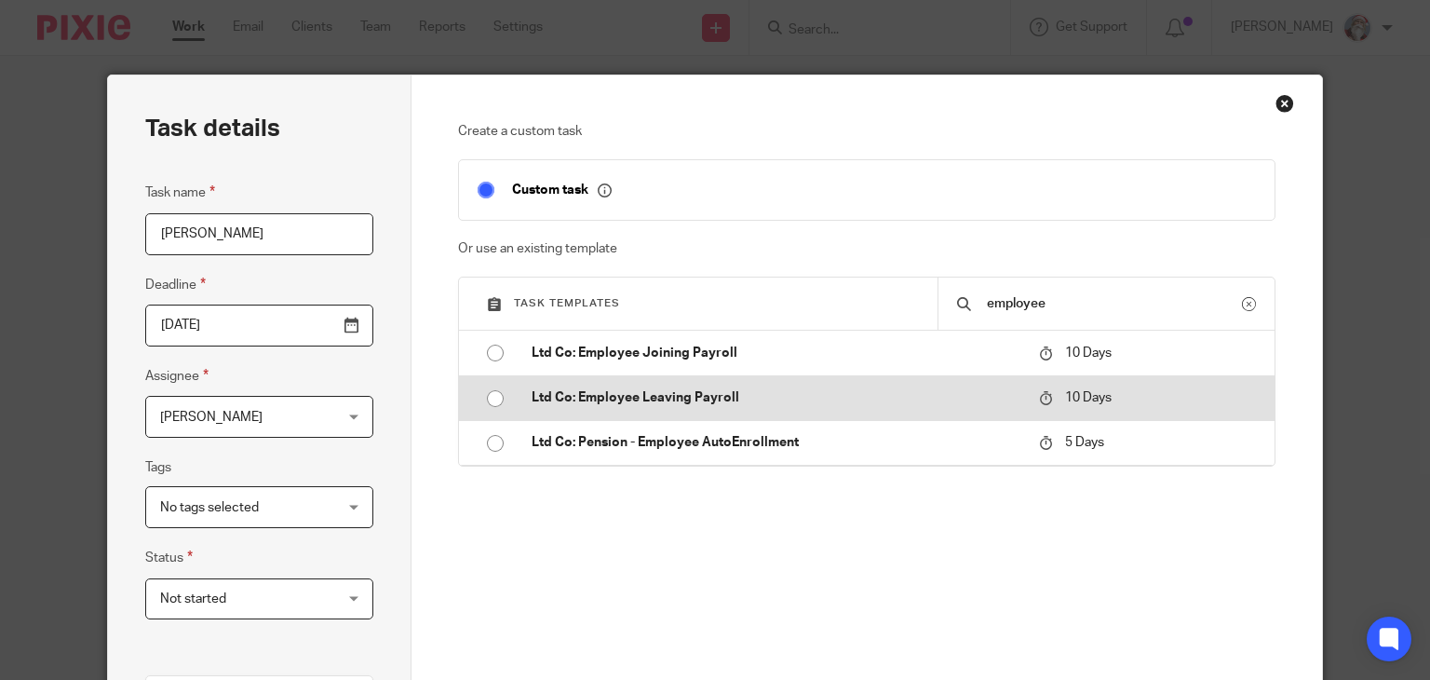
type input "employee"
click at [485, 392] on input "radio" at bounding box center [495, 398] width 35 height 35
type input "2025-09-01"
checkbox input "false"
radio input "false"
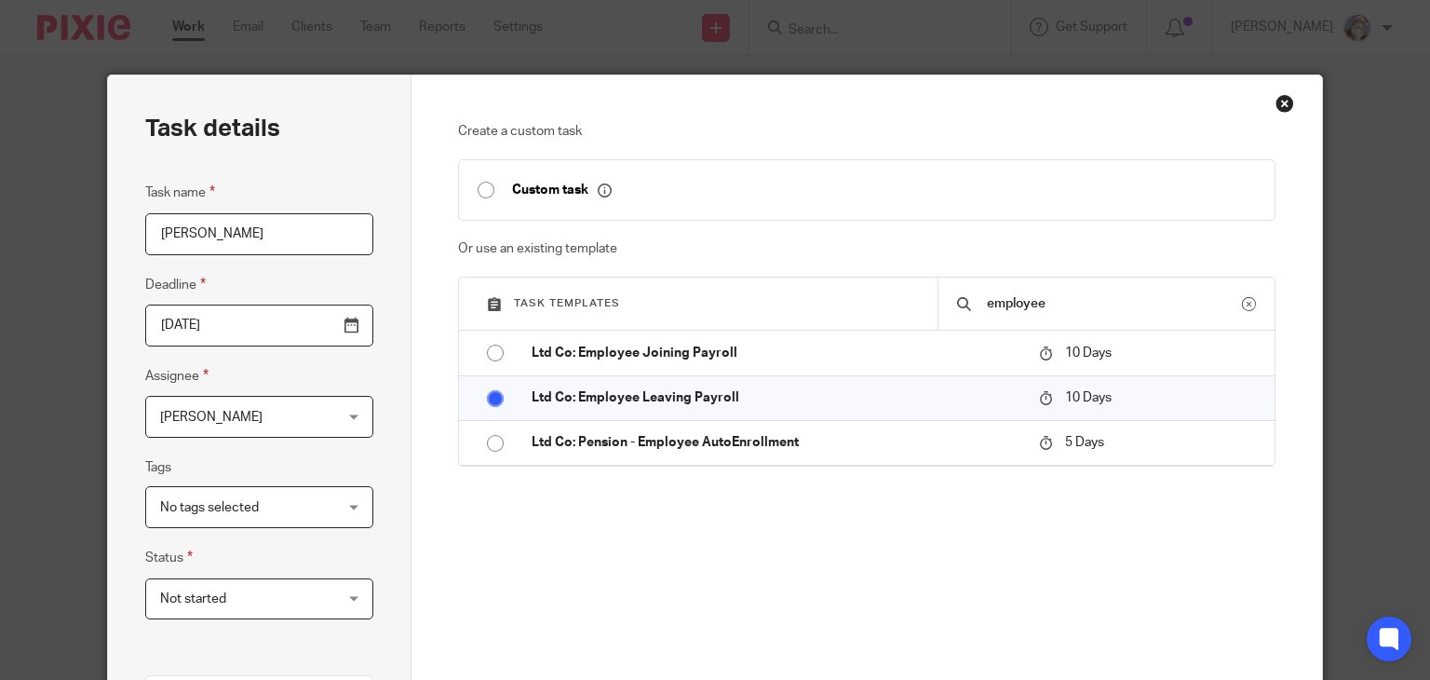
scroll to position [420, 0]
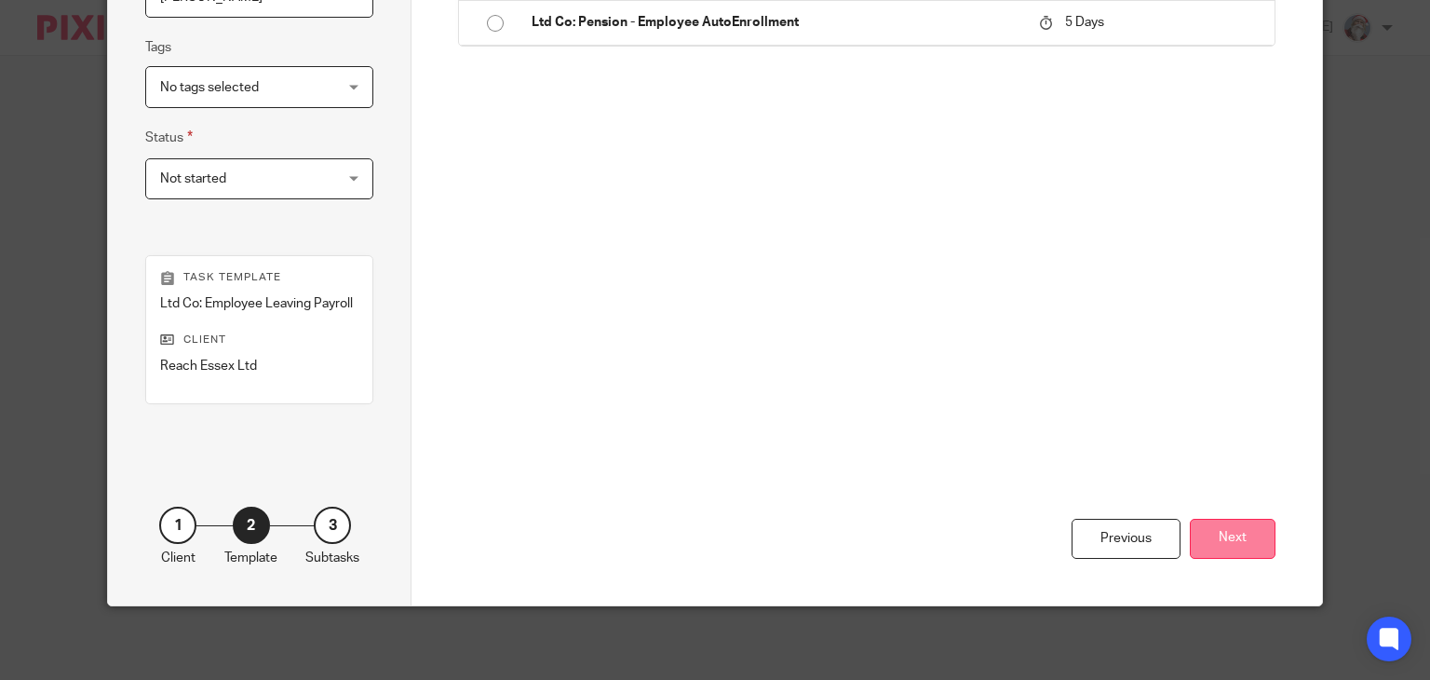
click at [1227, 537] on button "Next" at bounding box center [1233, 539] width 86 height 40
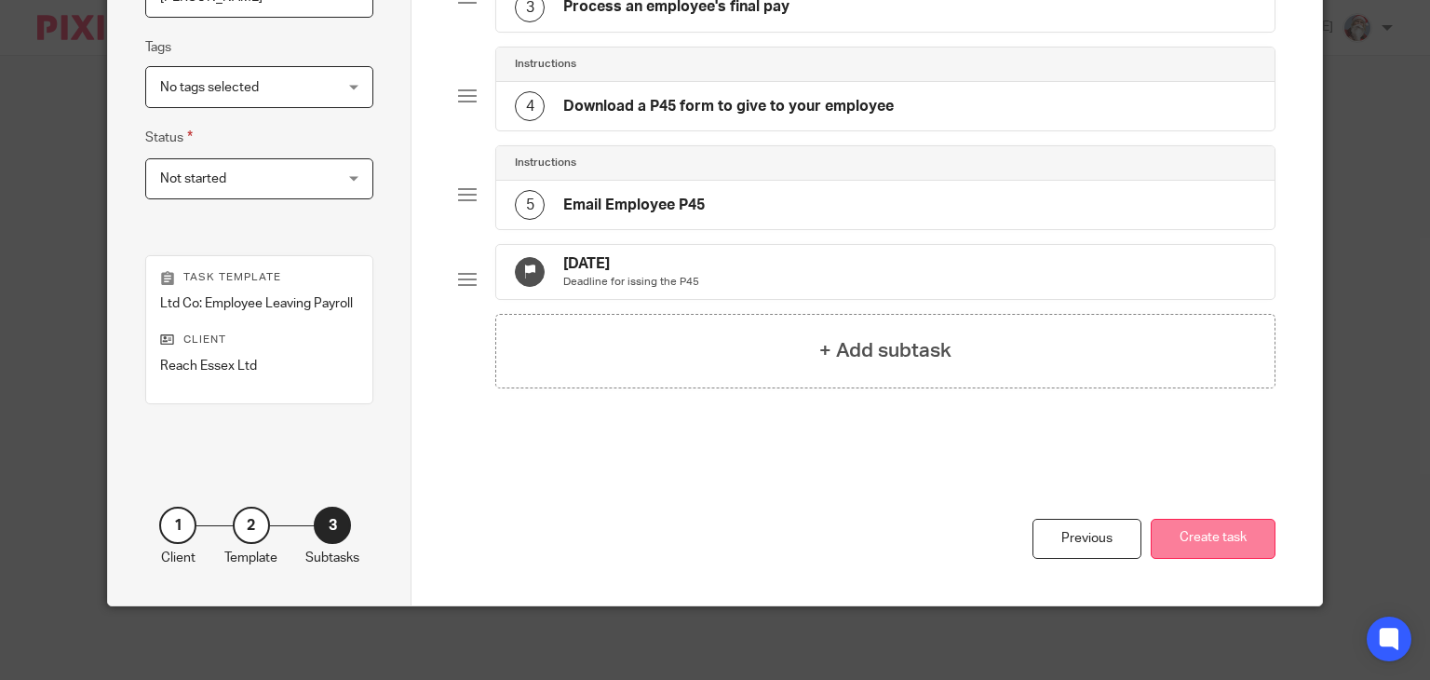
click at [1225, 533] on button "Create task" at bounding box center [1213, 539] width 125 height 40
